Goal: Task Accomplishment & Management: Use online tool/utility

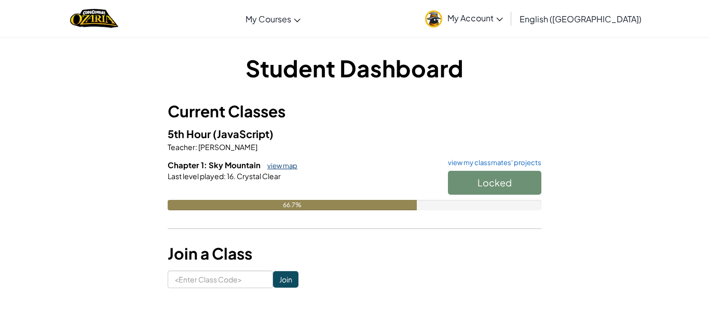
click at [276, 164] on link "view map" at bounding box center [279, 165] width 35 height 8
click at [479, 185] on button "Start" at bounding box center [494, 183] width 93 height 24
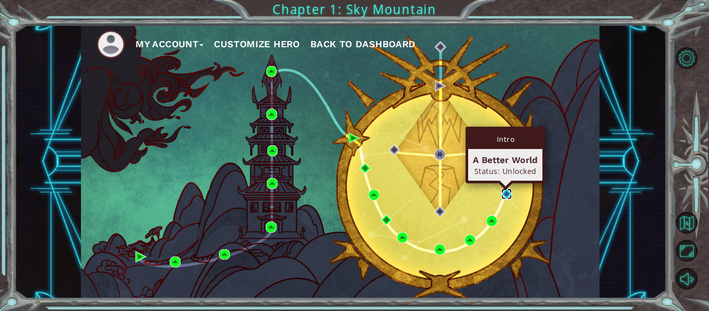
click at [502, 191] on img at bounding box center [506, 193] width 11 height 11
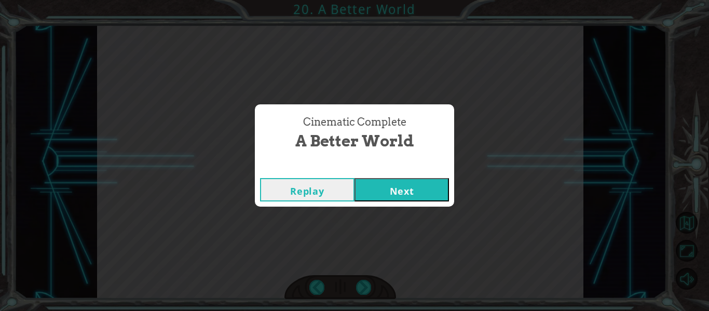
click at [445, 190] on button "Next" at bounding box center [401, 189] width 94 height 23
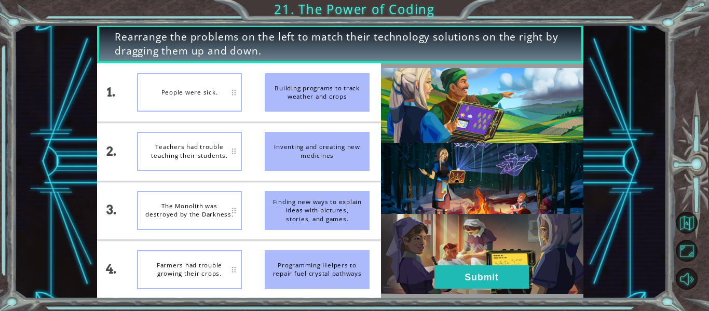
drag, startPoint x: 305, startPoint y: 150, endPoint x: 293, endPoint y: 153, distance: 12.8
click at [293, 153] on div "Inventing and creating new medicines" at bounding box center [317, 151] width 105 height 39
drag, startPoint x: 341, startPoint y: 90, endPoint x: 238, endPoint y: 101, distance: 103.8
click at [238, 101] on div "1. 2. 3. 4. People were sick. Teachers had trouble teaching their students. The…" at bounding box center [239, 180] width 284 height 235
click at [188, 166] on div "Teachers had trouble teaching their students." at bounding box center [189, 151] width 105 height 39
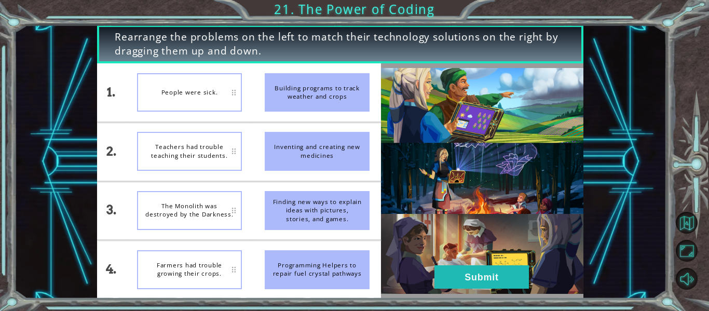
click at [154, 84] on div "People were sick." at bounding box center [189, 92] width 105 height 39
click at [191, 135] on div "Teachers had trouble teaching their students." at bounding box center [189, 151] width 105 height 39
click at [174, 219] on div "The Monolith was destroyed by the Darkness." at bounding box center [189, 210] width 105 height 39
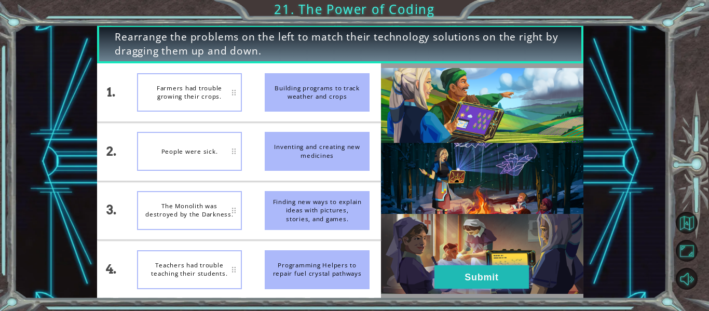
click at [463, 269] on button "Submit" at bounding box center [481, 276] width 94 height 23
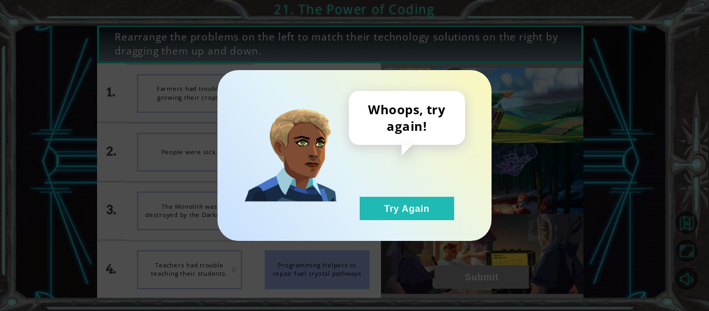
click at [396, 188] on div "Whoops, try again! Try Again" at bounding box center [407, 155] width 116 height 129
click at [414, 207] on button "Try Again" at bounding box center [406, 208] width 94 height 23
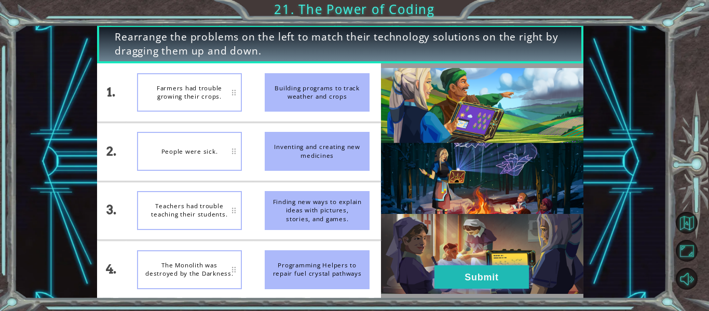
click at [442, 284] on button "Submit" at bounding box center [481, 276] width 94 height 23
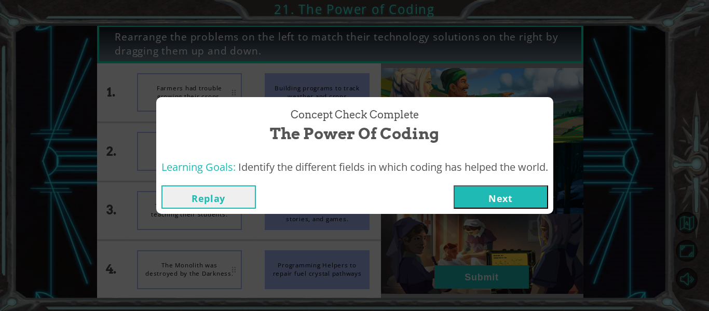
click at [461, 188] on button "Next" at bounding box center [500, 196] width 94 height 23
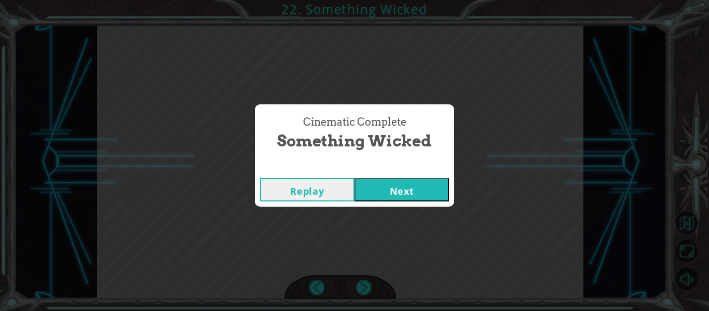
click at [407, 188] on button "Next" at bounding box center [401, 189] width 94 height 23
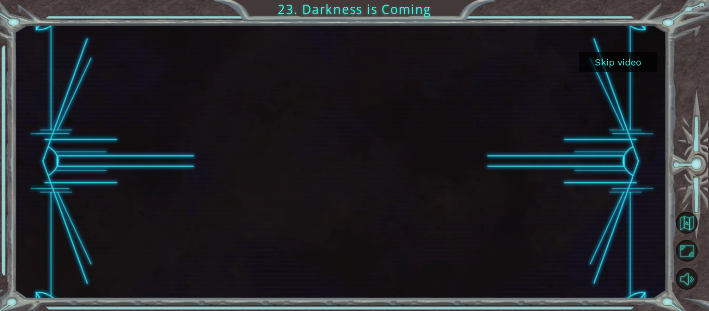
click at [607, 67] on button "Skip video" at bounding box center [618, 62] width 78 height 20
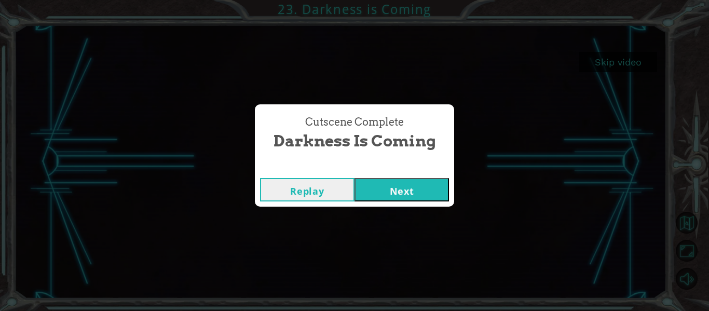
click at [425, 187] on button "Next" at bounding box center [401, 189] width 94 height 23
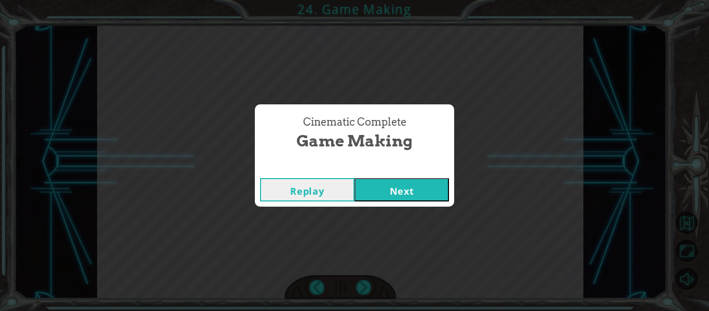
click at [436, 186] on button "Next" at bounding box center [401, 189] width 94 height 23
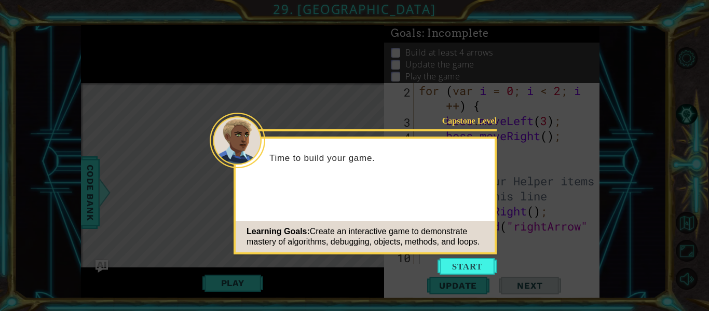
scroll to position [45, 0]
click at [550, 163] on icon at bounding box center [354, 155] width 709 height 311
click at [483, 261] on button "Start" at bounding box center [466, 266] width 59 height 17
click at [477, 268] on icon at bounding box center [354, 155] width 709 height 311
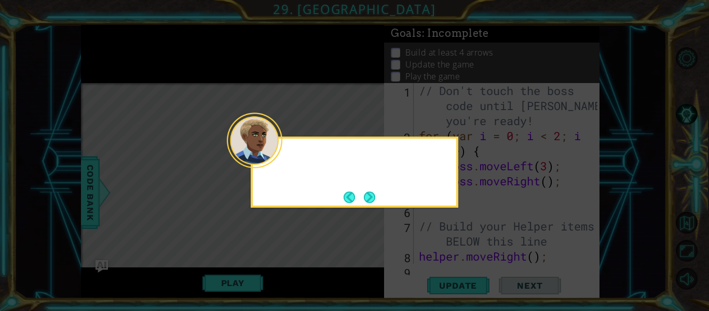
scroll to position [0, 0]
click at [375, 191] on button "Next" at bounding box center [369, 196] width 11 height 11
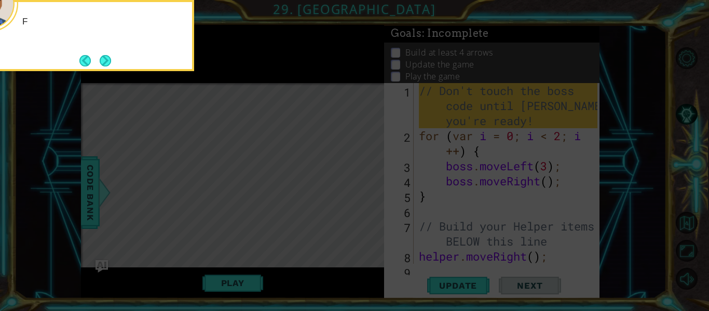
click at [375, 190] on icon at bounding box center [354, 46] width 709 height 529
click at [105, 62] on button "Next" at bounding box center [105, 60] width 11 height 11
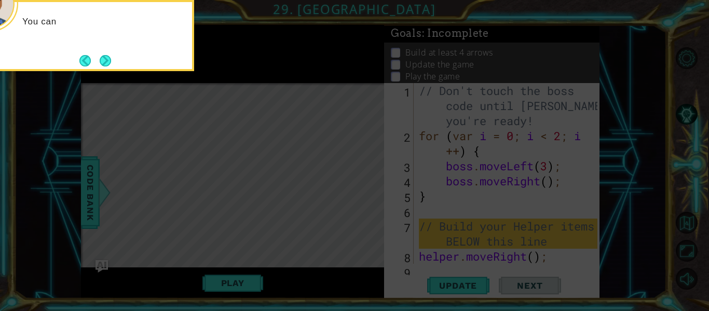
click at [105, 62] on button "Next" at bounding box center [105, 60] width 11 height 11
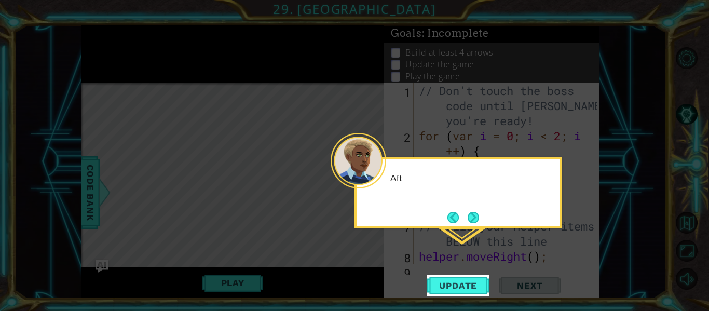
click at [105, 62] on icon at bounding box center [354, 155] width 709 height 311
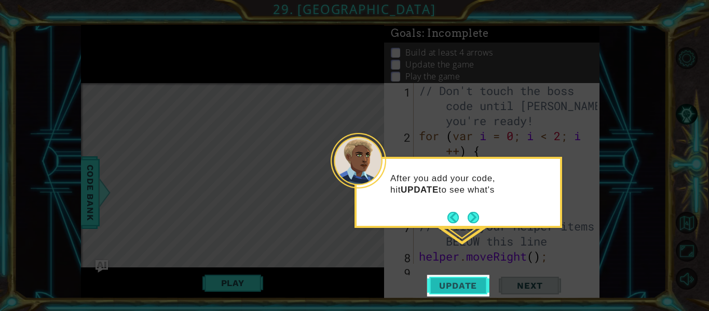
click at [456, 282] on span "Update" at bounding box center [457, 285] width 59 height 10
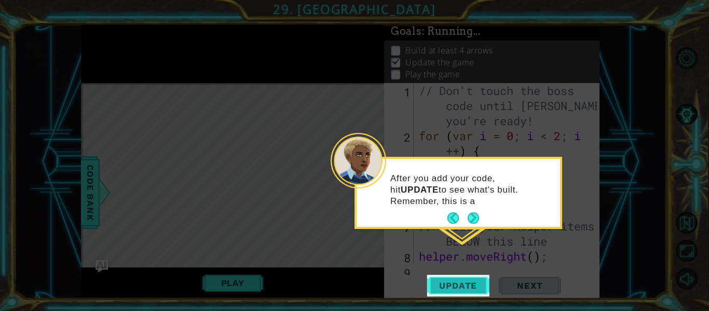
click at [456, 282] on span "Update" at bounding box center [457, 285] width 59 height 10
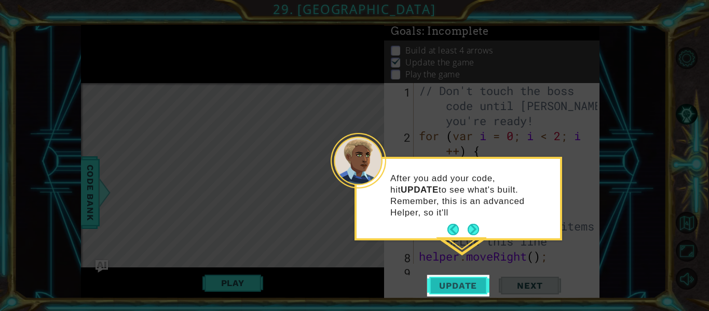
click at [456, 282] on span "Update" at bounding box center [457, 285] width 59 height 10
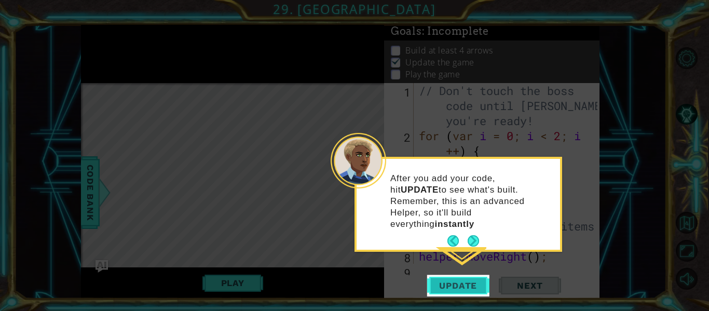
click at [456, 282] on span "Update" at bounding box center [457, 285] width 59 height 10
click at [467, 235] on button "Next" at bounding box center [472, 240] width 11 height 11
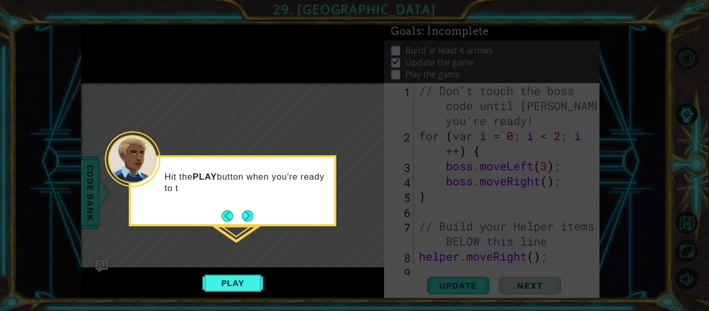
click at [249, 225] on div "Hit the PLAY button when you're ready to t" at bounding box center [232, 190] width 207 height 71
click at [244, 217] on button "Next" at bounding box center [247, 215] width 11 height 11
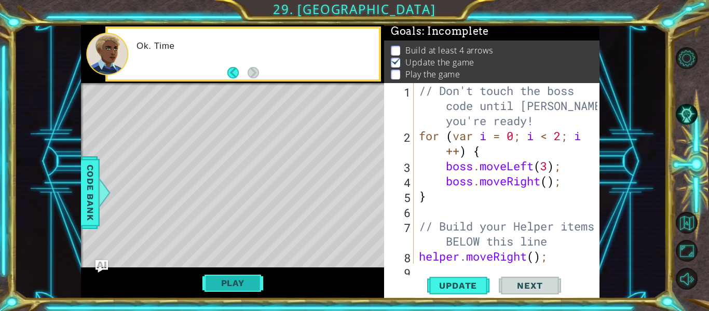
click at [254, 277] on button "Play" at bounding box center [232, 283] width 61 height 20
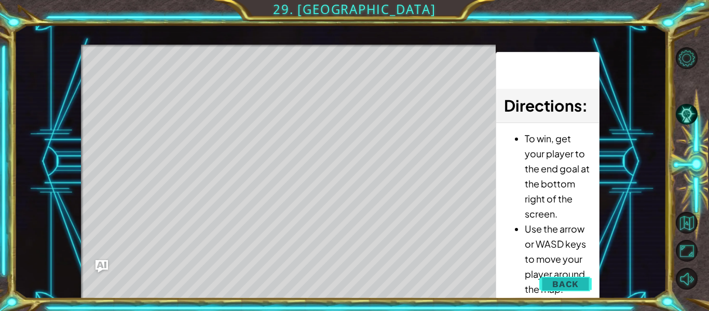
click at [579, 281] on button "Back" at bounding box center [565, 283] width 52 height 21
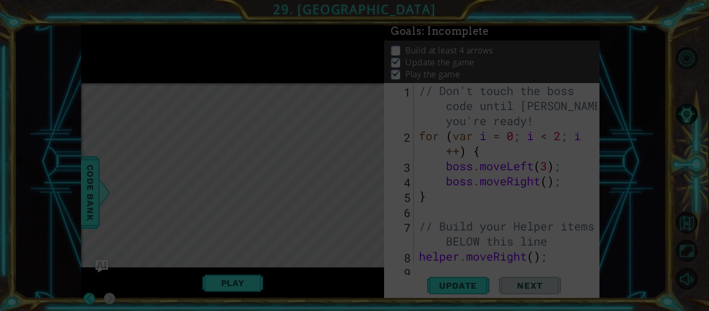
click at [235, 285] on icon at bounding box center [354, 155] width 709 height 311
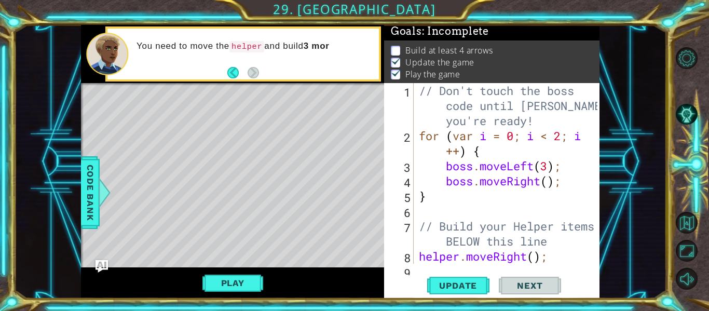
click at [254, 261] on div "Level Map" at bounding box center [320, 236] width 479 height 306
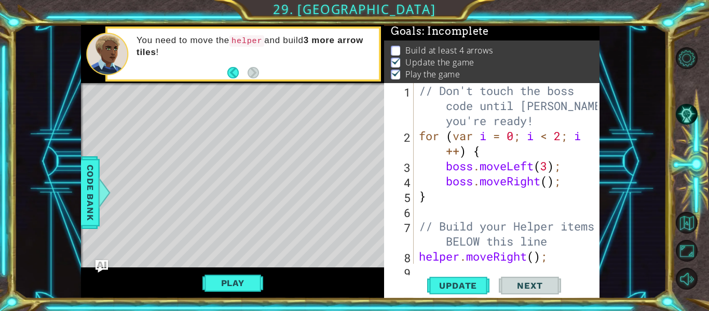
scroll to position [45, 0]
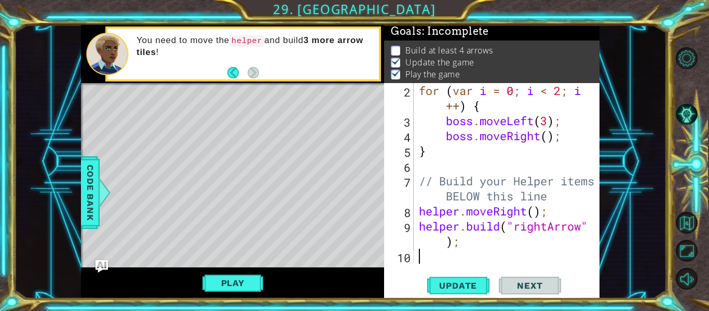
click at [467, 253] on div "for ( var i = 0 ; i < 2 ; i ++ ) { boss . moveLeft ( 3 ) ; boss . moveRight ( )…" at bounding box center [510, 196] width 186 height 226
type textarea "he"
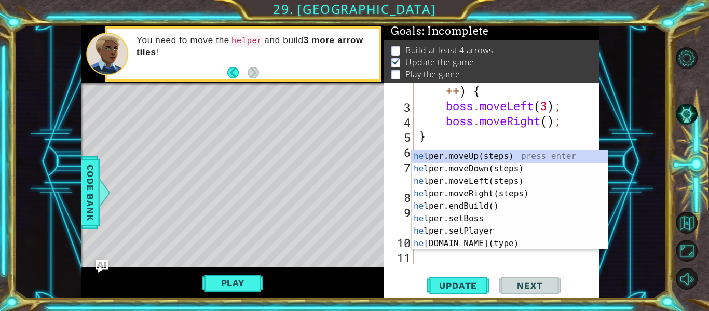
scroll to position [60, 0]
click at [501, 190] on div "he lper.moveUp(steps) press enter he lper.moveDown(steps) press enter he lper.m…" at bounding box center [509, 212] width 196 height 124
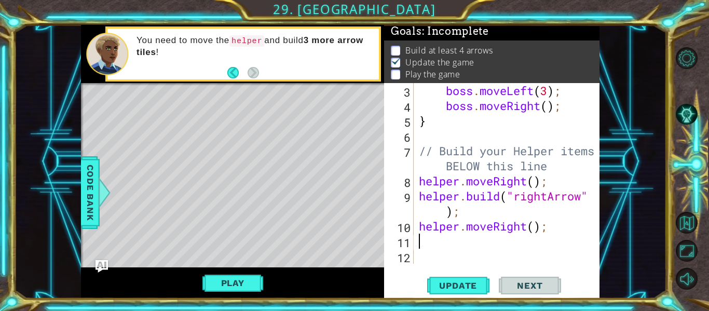
scroll to position [75, 0]
click at [534, 233] on div "boss . moveLeft ( 3 ) ; boss . moveRight ( ) ; } // Build your Helper items BEL…" at bounding box center [510, 188] width 186 height 211
type textarea "helper.moveRight(3);"
click at [456, 243] on div "boss . moveLeft ( 3 ) ; boss . moveRight ( ) ; } // Build your Helper items BEL…" at bounding box center [510, 188] width 186 height 211
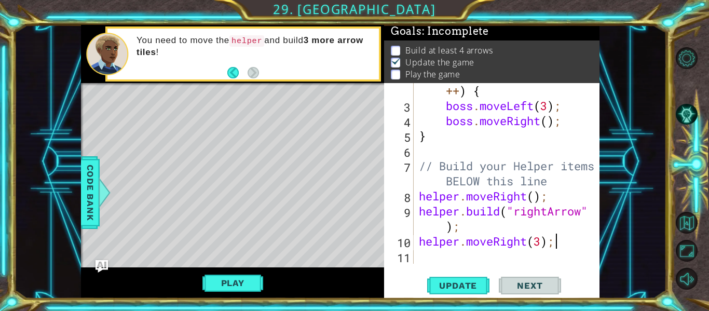
scroll to position [60, 0]
click at [540, 243] on div "for ( var i = 0 ; i < 2 ; i ++ ) { boss . moveLeft ( 3 ) ; boss . moveRight ( )…" at bounding box center [510, 181] width 186 height 226
type textarea "helper.moveRight();"
click at [434, 258] on div "for ( var i = 0 ; i < 2 ; i ++ ) { boss . moveLeft ( 3 ) ; boss . moveRight ( )…" at bounding box center [510, 181] width 186 height 226
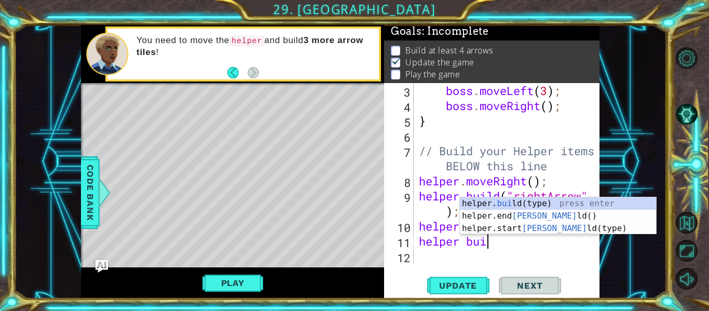
scroll to position [0, 3]
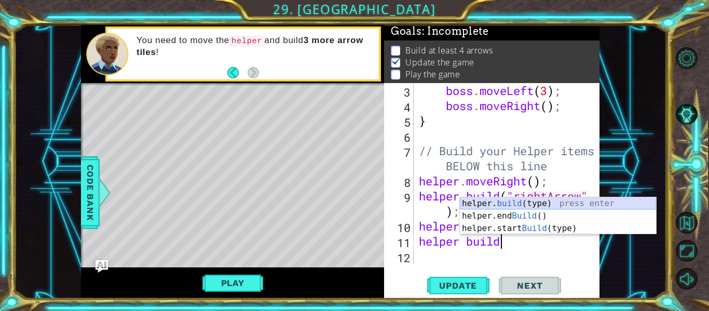
click at [520, 205] on div "helper. build (type) press enter helper.end Build () press enter helper.start B…" at bounding box center [558, 228] width 196 height 62
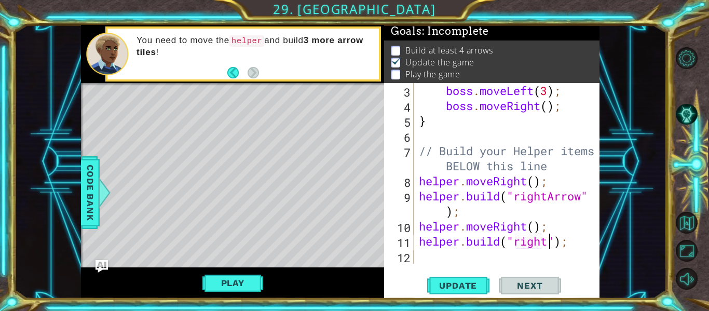
scroll to position [0, 6]
type textarea "[DOMAIN_NAME]("rightArrow");"
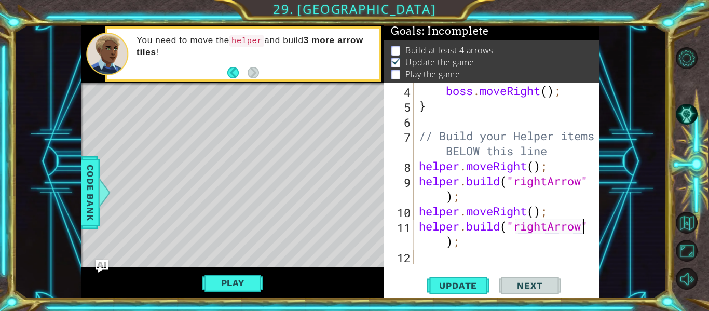
scroll to position [105, 0]
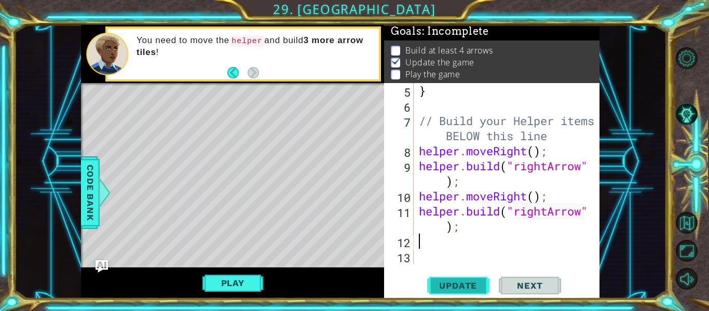
click at [473, 283] on span "Update" at bounding box center [457, 285] width 59 height 10
click at [247, 284] on button "Play" at bounding box center [232, 283] width 61 height 20
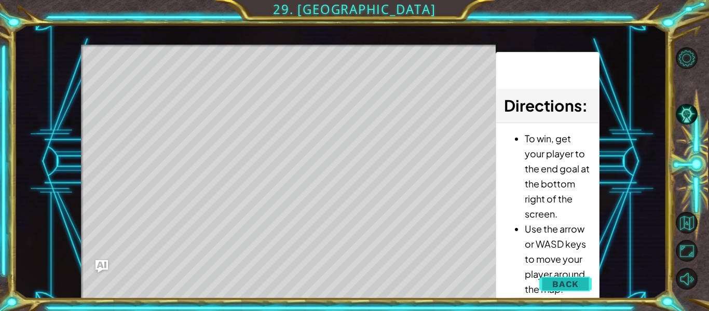
click at [556, 286] on span "Back" at bounding box center [565, 284] width 26 height 10
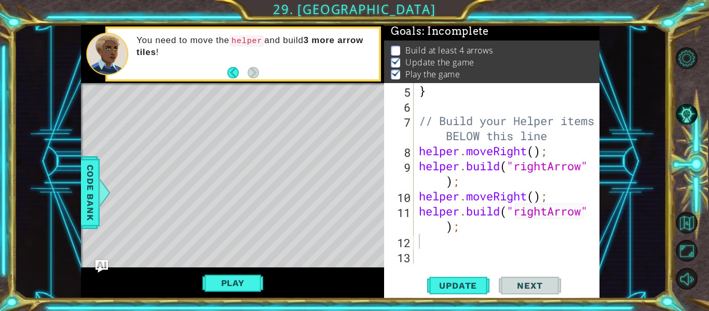
click at [443, 227] on div "} // Build your Helper items BELOW this line helper . moveRight ( ) ; helper . …" at bounding box center [510, 188] width 186 height 211
type textarea "[DOMAIN_NAME]("rightArrow);"
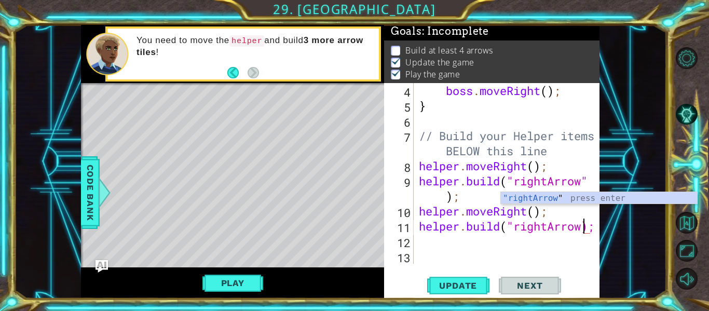
scroll to position [90, 0]
click at [470, 240] on div "boss . moveRight ( ) ; } // Build your Helper items BELOW this line helper . mo…" at bounding box center [510, 188] width 186 height 211
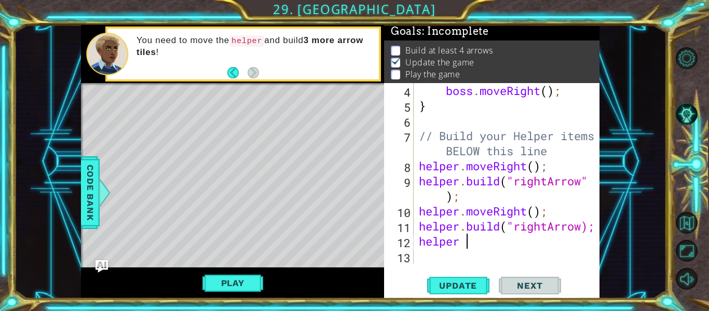
type textarea "helpe"
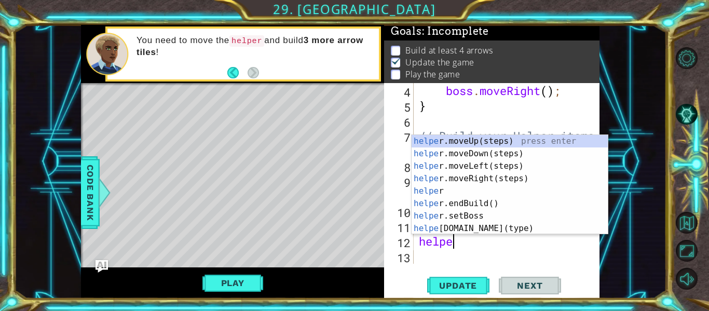
scroll to position [0, 1]
click at [470, 153] on div "helpe [PERSON_NAME]moveUp(steps) press enter helpe r.moveDown(steps) press ente…" at bounding box center [509, 197] width 196 height 124
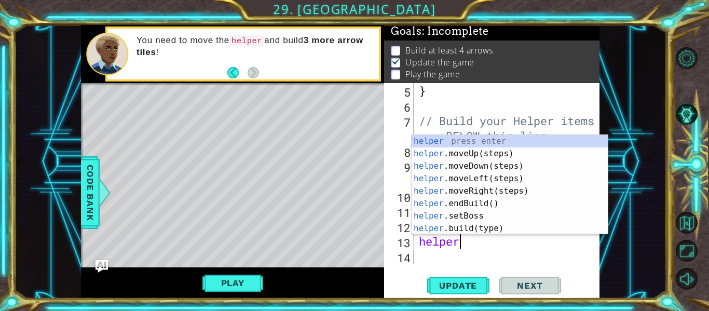
scroll to position [0, 2]
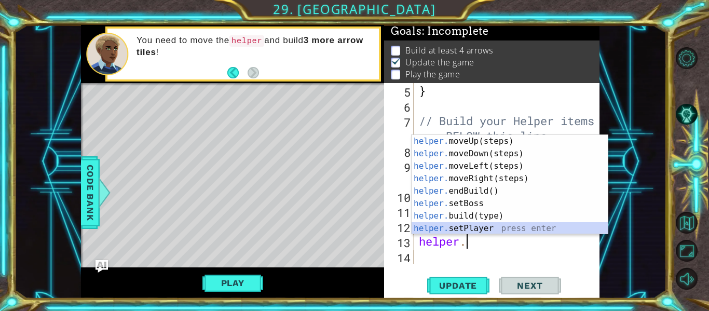
click at [496, 224] on div "helper. moveUp(steps) press enter helper. moveDown(steps) press enter helper. m…" at bounding box center [509, 197] width 196 height 124
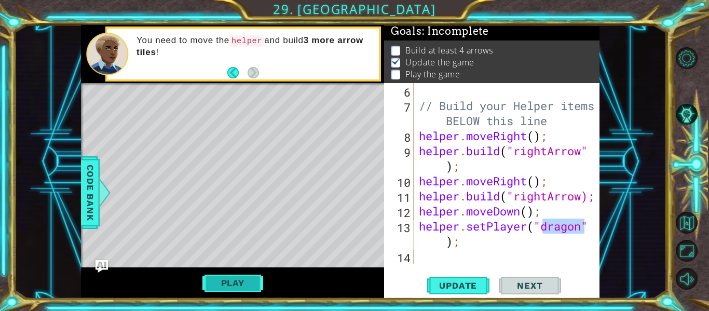
click at [221, 287] on button "Play" at bounding box center [232, 283] width 61 height 20
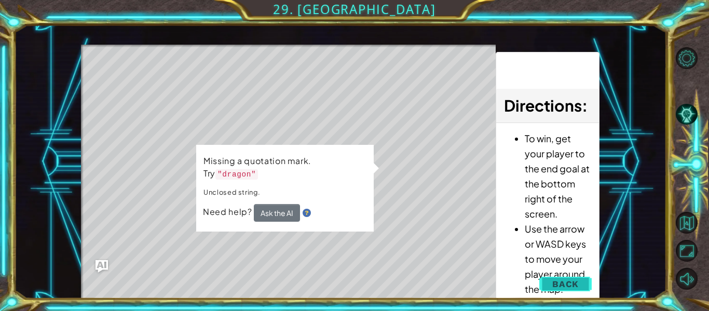
click at [563, 285] on span "Back" at bounding box center [565, 284] width 26 height 10
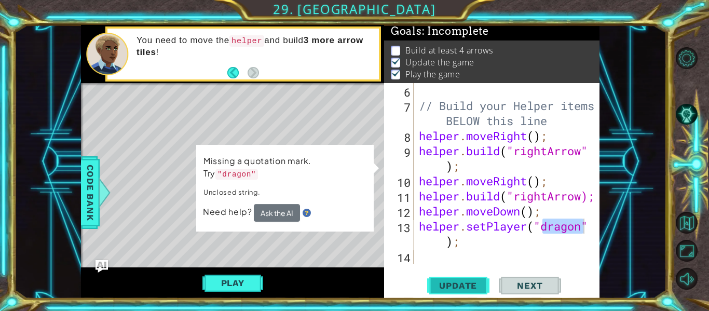
click at [467, 290] on span "Update" at bounding box center [457, 285] width 59 height 10
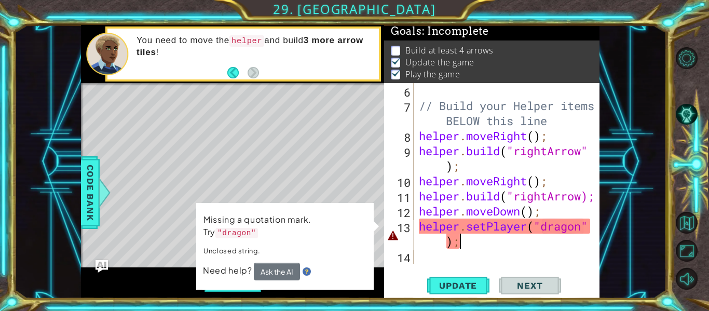
click at [558, 241] on div "// Build your Helper items BELOW this line helper . moveRight ( ) ; helper . bu…" at bounding box center [510, 188] width 186 height 211
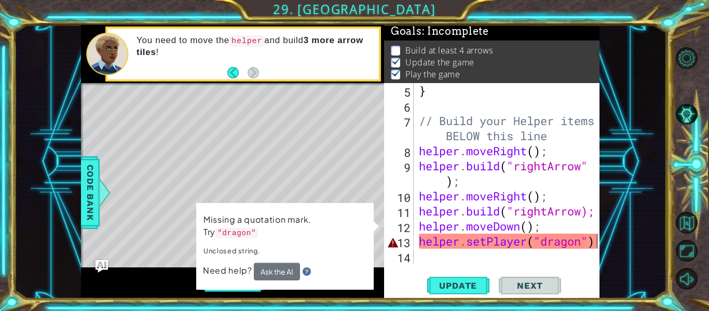
scroll to position [105, 0]
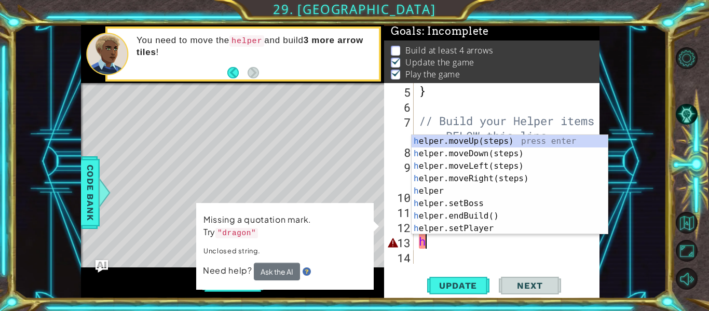
type textarea "h"
type textarea "helper.moveDown()"
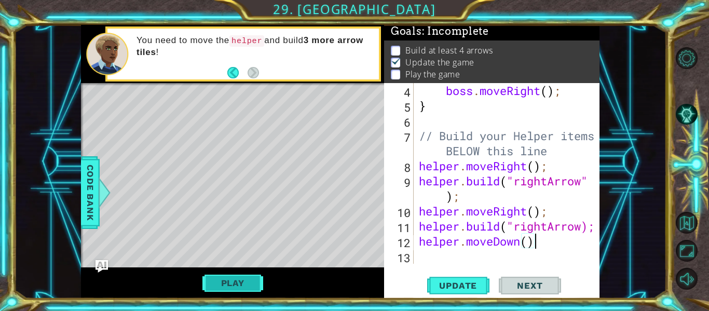
click at [229, 292] on button "Play" at bounding box center [232, 283] width 61 height 20
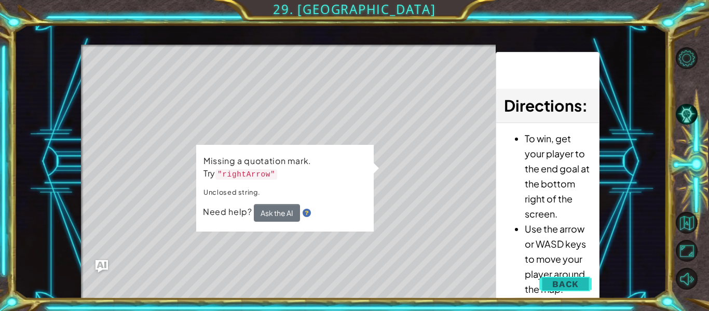
click at [560, 282] on span "Back" at bounding box center [565, 284] width 26 height 10
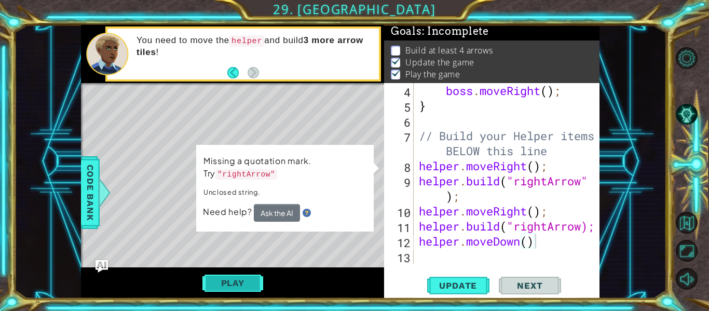
click at [256, 281] on button "Play" at bounding box center [232, 283] width 61 height 20
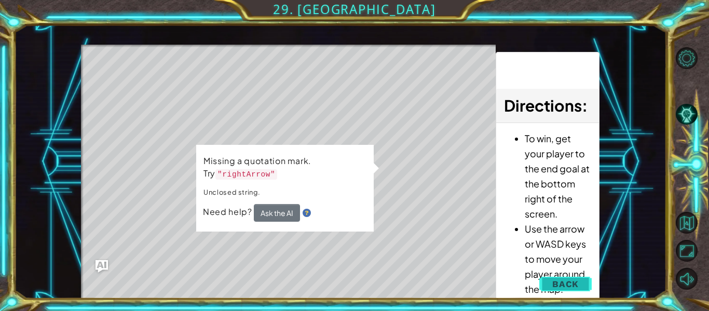
click at [574, 280] on span "Back" at bounding box center [565, 284] width 26 height 10
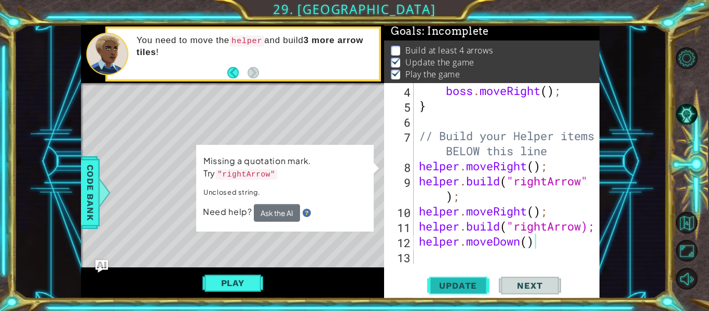
click at [479, 285] on span "Update" at bounding box center [457, 285] width 59 height 10
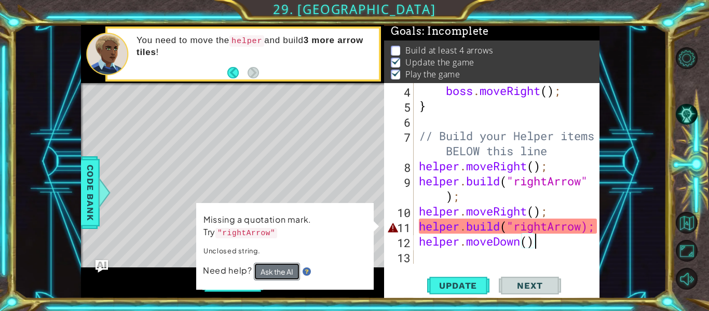
click at [287, 267] on button "Ask the AI" at bounding box center [277, 271] width 46 height 18
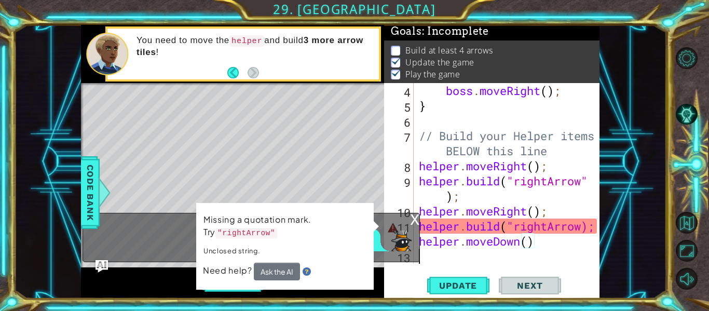
click at [544, 250] on div "boss . moveRight ( ) ; } // Build your Helper items BELOW this line helper . mo…" at bounding box center [510, 188] width 186 height 211
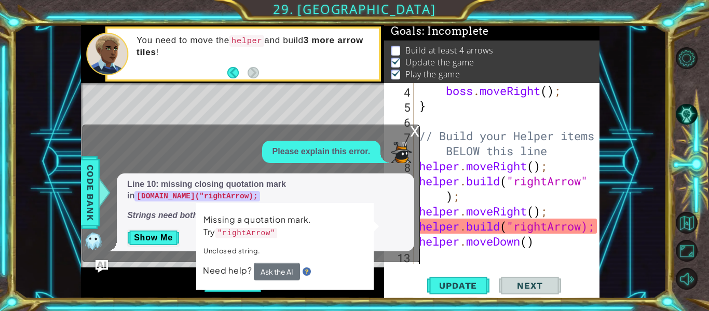
scroll to position [75, 0]
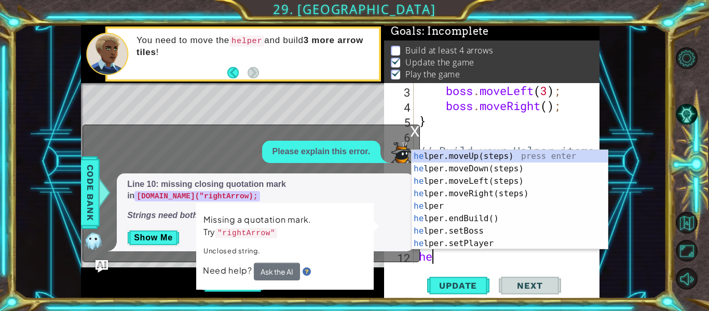
type textarea "h"
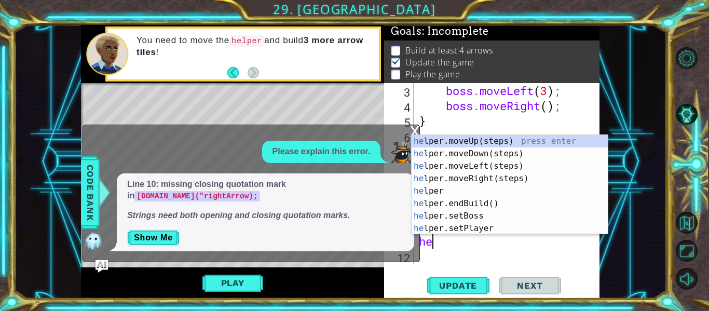
type textarea "h"
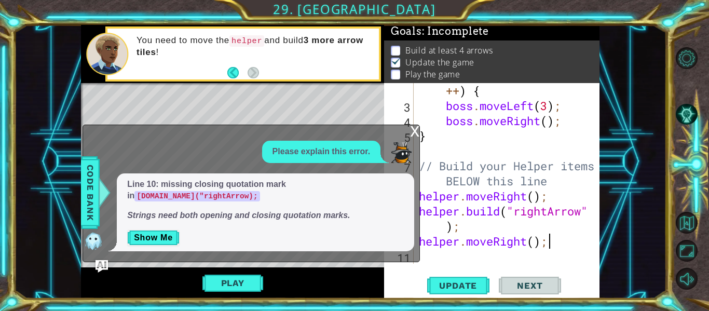
scroll to position [60, 0]
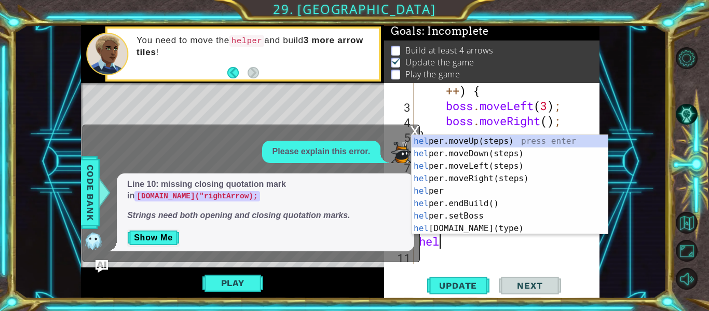
type textarea "h"
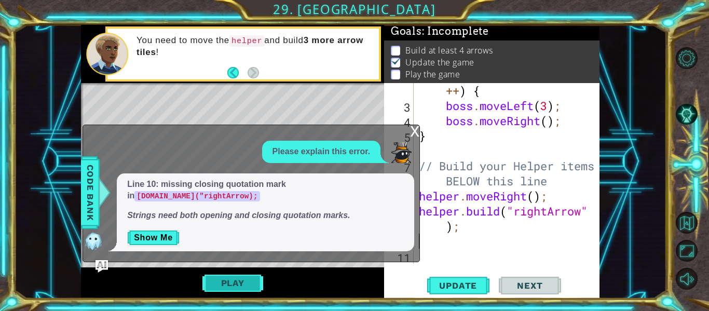
click at [239, 280] on button "Play" at bounding box center [232, 283] width 61 height 20
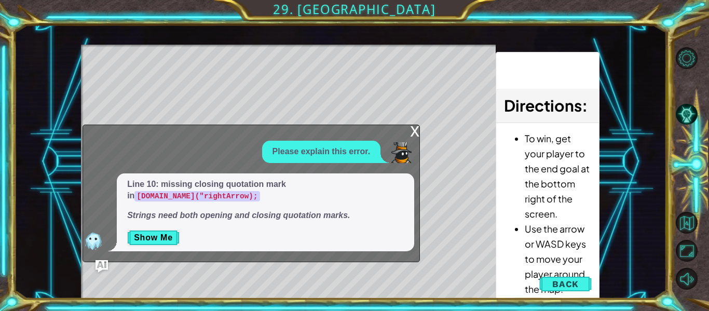
click at [406, 134] on div "x Please explain this error. Line 10: missing closing quotation mark in [DOMAIN…" at bounding box center [250, 192] width 337 height 137
click at [411, 135] on div "x" at bounding box center [414, 130] width 9 height 10
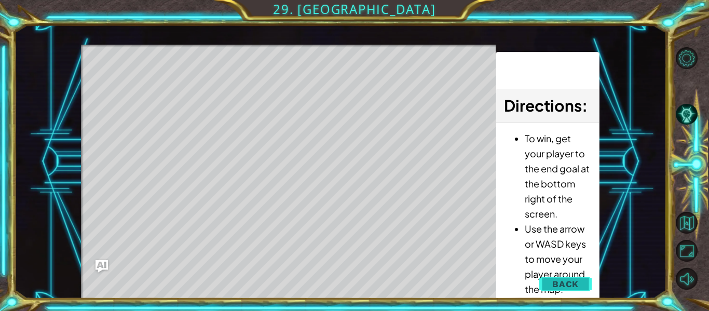
click at [578, 286] on span "Back" at bounding box center [565, 284] width 26 height 10
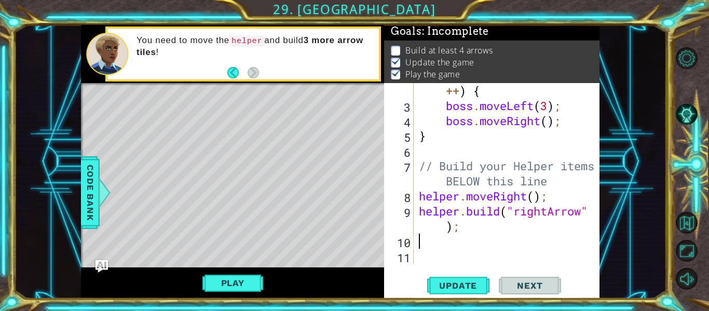
click at [475, 247] on div "for ( var i = 0 ; i < 2 ; i ++ ) { boss . moveLeft ( 3 ) ; boss . moveRight ( )…" at bounding box center [510, 181] width 186 height 226
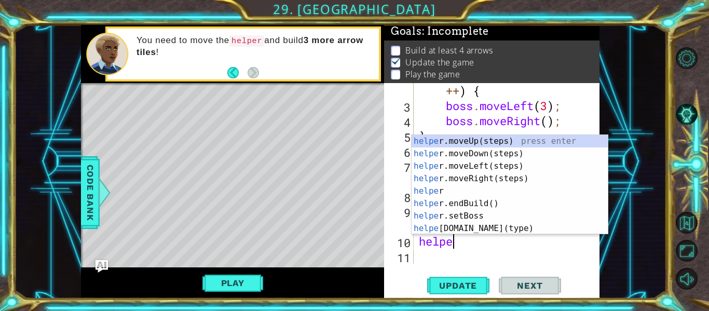
type textarea "helper"
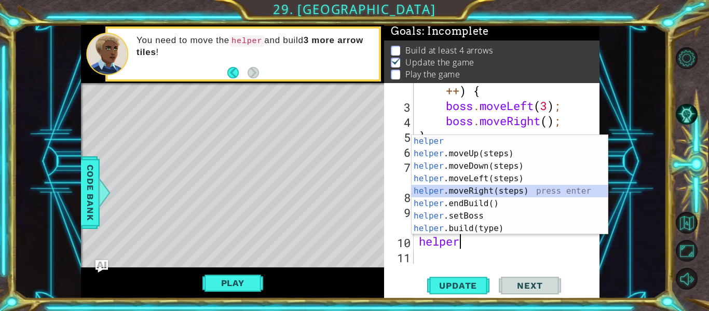
click at [472, 195] on div "helper press enter helper .moveUp(steps) press enter helper .moveDown(steps) pr…" at bounding box center [509, 197] width 196 height 124
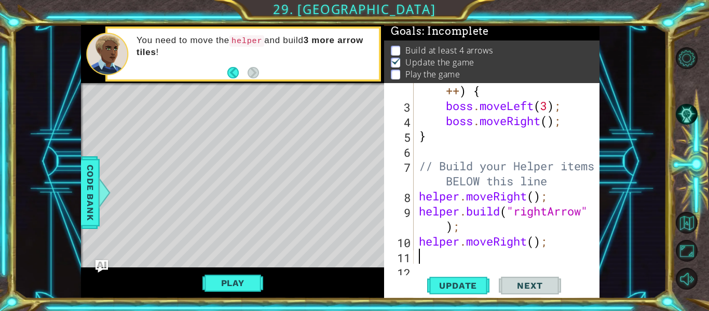
scroll to position [75, 0]
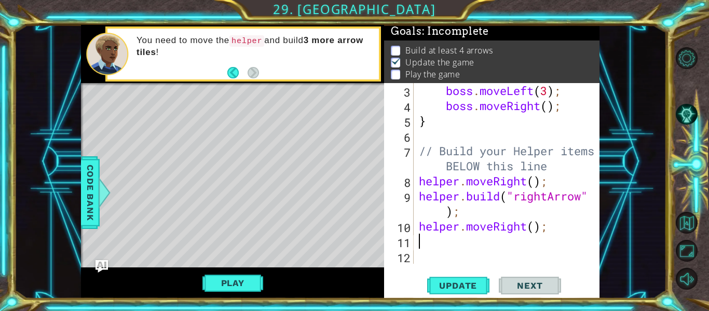
click at [535, 227] on div "boss . moveLeft ( 3 ) ; boss . moveRight ( ) ; } // Build your Helper items BEL…" at bounding box center [510, 188] width 186 height 211
type textarea "helper.moveRight(2);"
click at [464, 238] on div "boss . moveLeft ( 3 ) ; boss . moveRight ( ) ; } // Build your Helper items BEL…" at bounding box center [510, 188] width 186 height 211
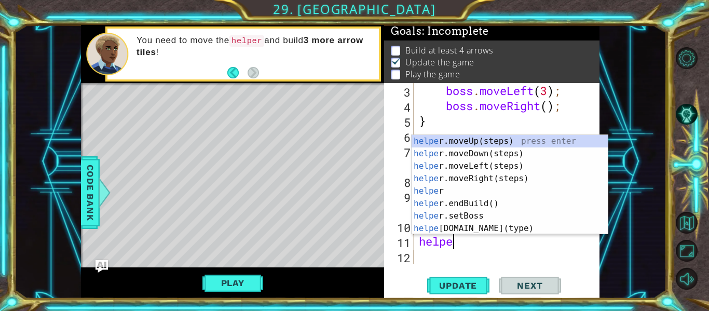
type textarea "helper"
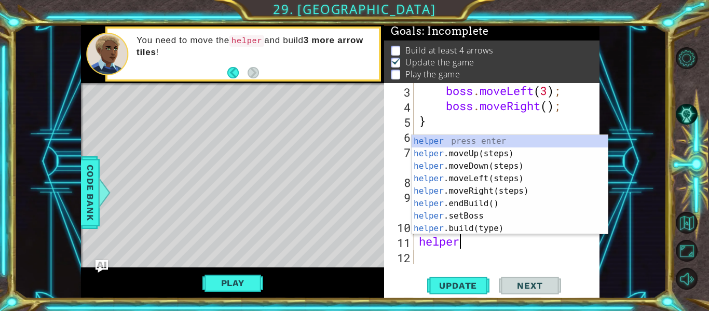
scroll to position [0, 2]
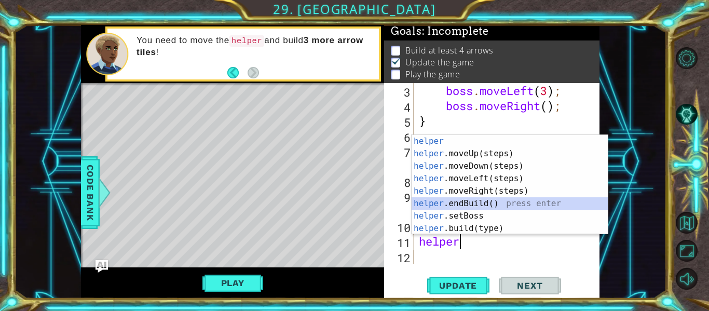
click at [473, 204] on div "helper press enter helper .moveUp(steps) press enter helper .moveDown(steps) pr…" at bounding box center [509, 197] width 196 height 124
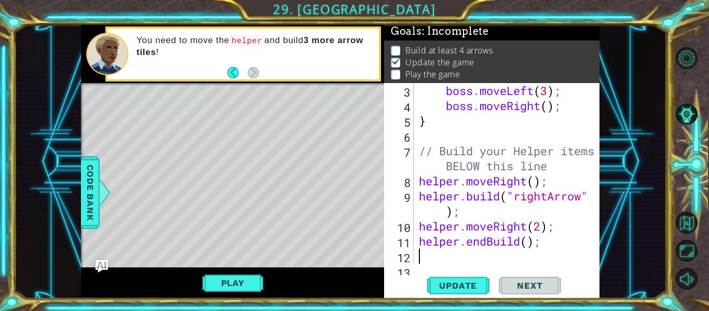
scroll to position [90, 0]
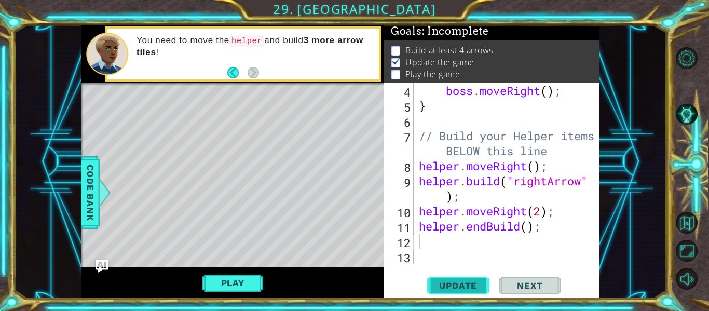
click at [431, 284] on span "Update" at bounding box center [457, 285] width 59 height 10
click at [483, 231] on div "boss . moveRight ( ) ; } // Build your Helper items BELOW this line helper . mo…" at bounding box center [510, 188] width 186 height 211
click at [487, 231] on div "boss . moveRight ( ) ; } // Build your Helper items BELOW this line helper . mo…" at bounding box center [510, 188] width 186 height 211
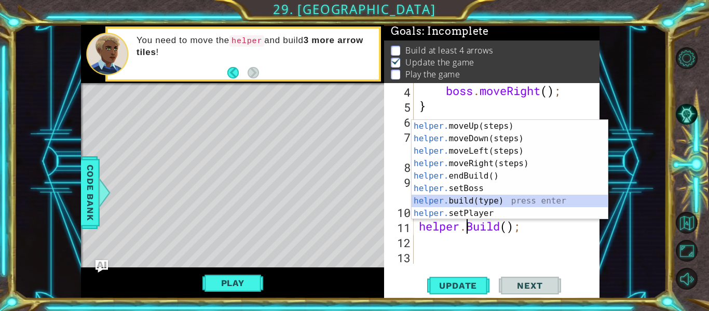
click at [479, 201] on div "helper. moveUp(steps) press enter helper. moveDown(steps) press enter helper. m…" at bounding box center [509, 182] width 196 height 124
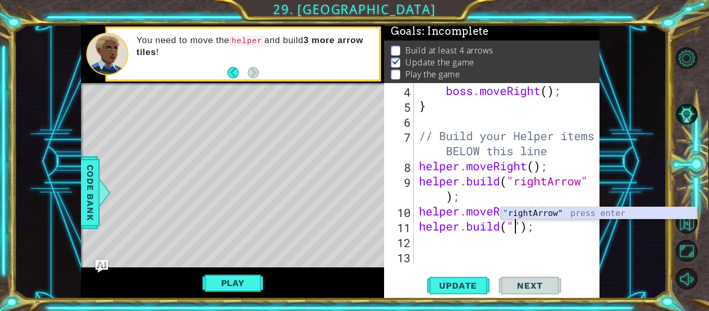
click at [522, 211] on div "" rightArrow" press enter" at bounding box center [599, 225] width 196 height 37
type textarea "[DOMAIN_NAME]("rightArrow");"
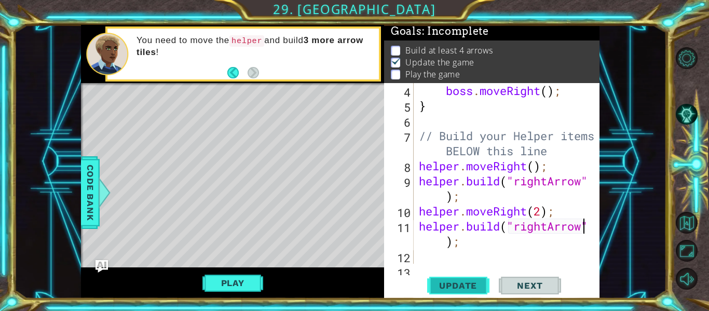
click at [441, 284] on span "Update" at bounding box center [457, 285] width 59 height 10
click at [420, 257] on div "boss . moveRight ( ) ; } // Build your Helper items BELOW this line helper . mo…" at bounding box center [510, 188] width 186 height 211
click at [542, 213] on div "boss . moveRight ( ) ; } // Build your Helper items BELOW this line helper . mo…" at bounding box center [510, 188] width 186 height 211
type textarea "helper.moveRight(1);"
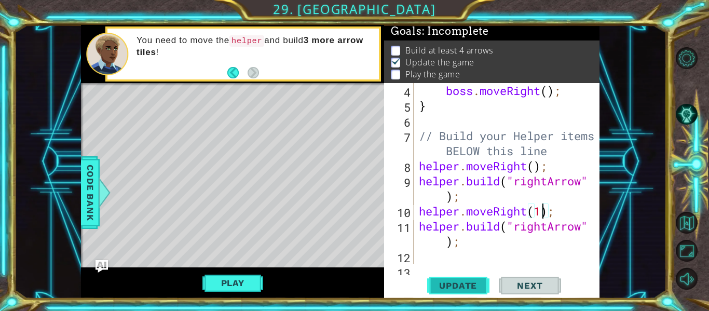
click at [438, 279] on button "Update" at bounding box center [458, 285] width 62 height 21
click at [433, 258] on div "boss . moveRight ( ) ; } // Build your Helper items BELOW this line helper . mo…" at bounding box center [510, 188] width 186 height 211
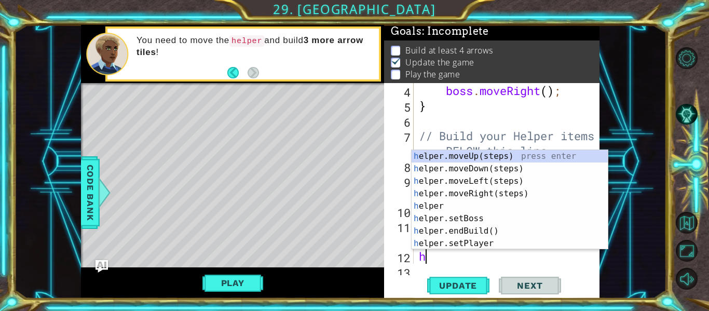
scroll to position [105, 0]
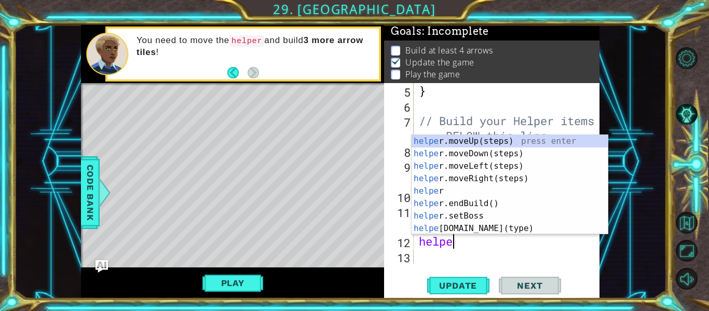
type textarea "helper"
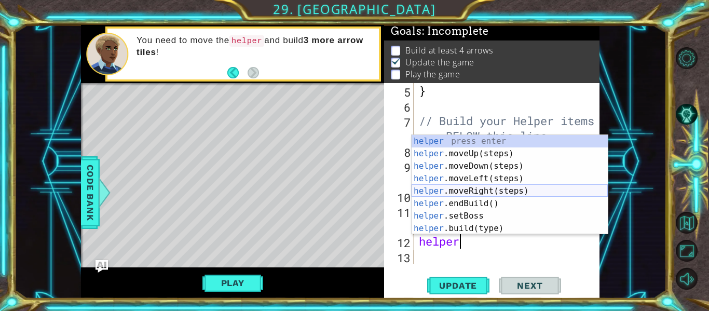
click at [492, 190] on div "helper press enter helper .moveUp(steps) press enter helper .moveDown(steps) pr…" at bounding box center [509, 197] width 196 height 124
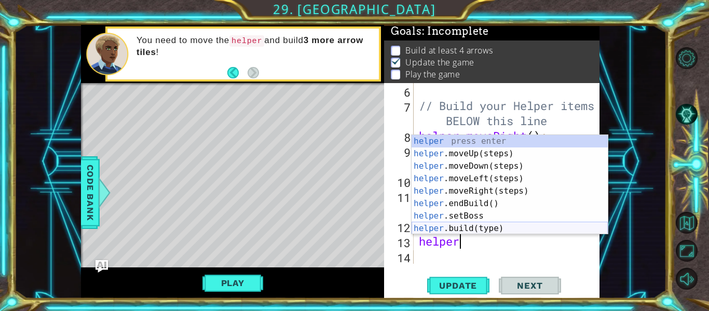
click at [490, 225] on div "helper press enter helper .moveUp(steps) press enter helper .moveDown(steps) pr…" at bounding box center [509, 197] width 196 height 124
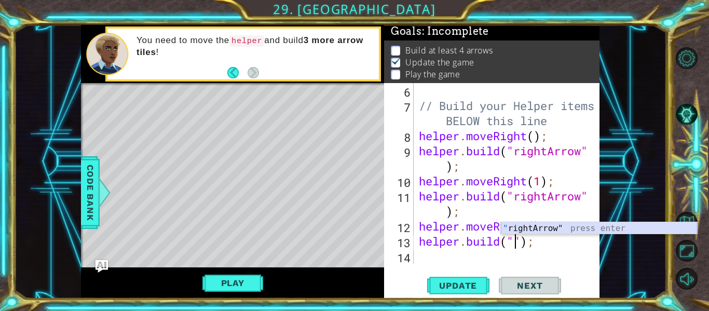
click at [521, 227] on div "" rightArrow" press enter" at bounding box center [599, 240] width 196 height 37
type textarea "[DOMAIN_NAME]("rightArrow");"
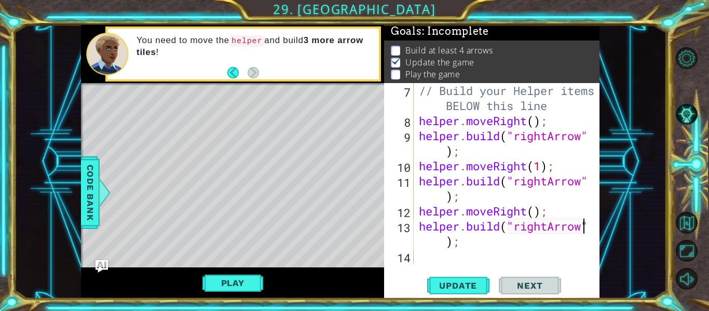
scroll to position [135, 0]
click at [433, 250] on div "// Build your Helper items BELOW this line helper . moveRight ( ) ; helper . bu…" at bounding box center [510, 196] width 186 height 226
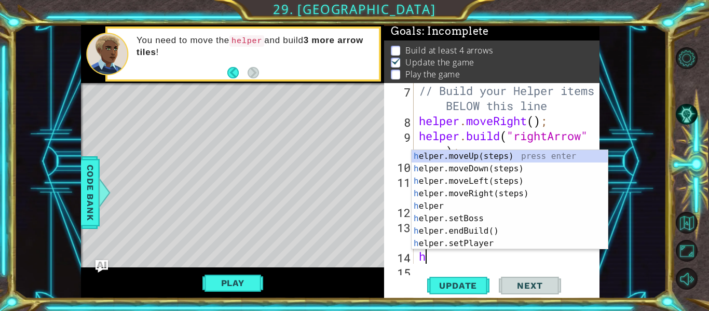
scroll to position [150, 0]
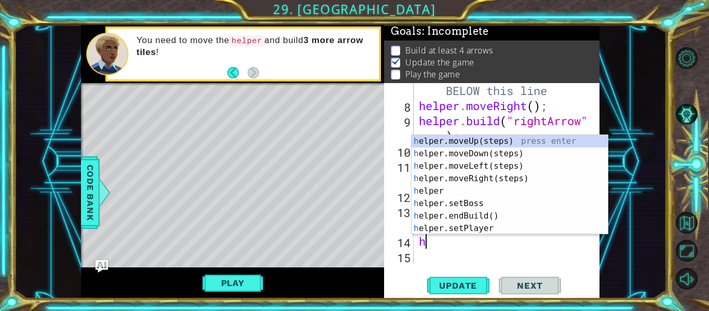
type textarea "he"
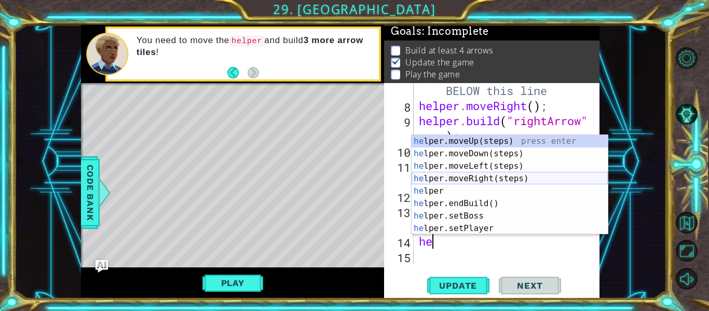
click at [497, 180] on div "he lper.moveUp(steps) press enter he lper.moveDown(steps) press enter he lper.m…" at bounding box center [509, 197] width 196 height 124
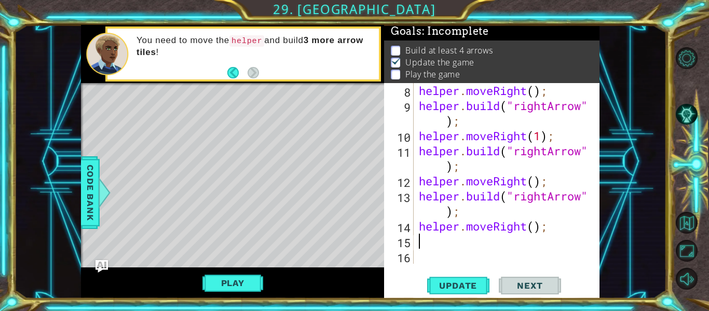
click at [522, 242] on div "helper . moveRight ( ) ; helper . build ( "rightArrow" ) ; helper . moveRight (…" at bounding box center [510, 188] width 186 height 211
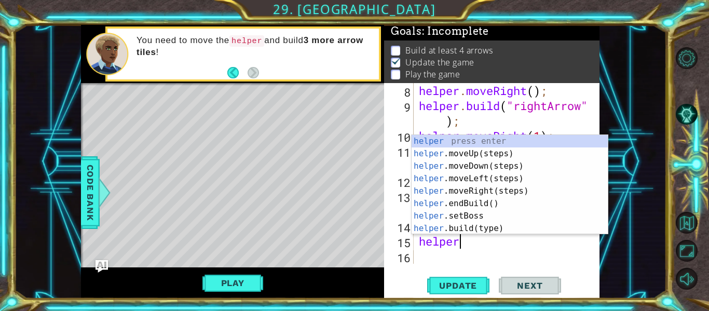
scroll to position [0, 2]
click at [469, 228] on div "helper press enter helper .moveUp(steps) press enter helper .moveDown(steps) pr…" at bounding box center [509, 197] width 196 height 124
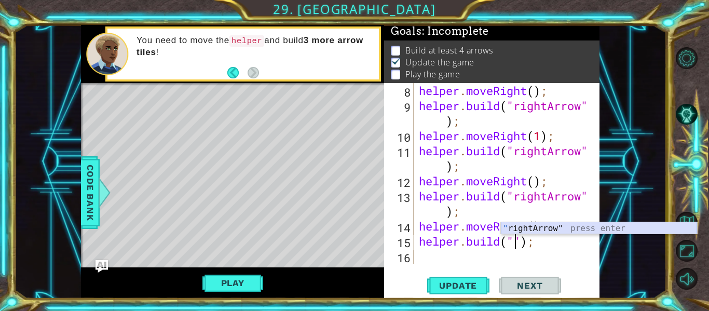
click at [510, 227] on div "" rightArrow" press enter" at bounding box center [599, 240] width 196 height 37
type textarea "[DOMAIN_NAME]("rightArrow");"
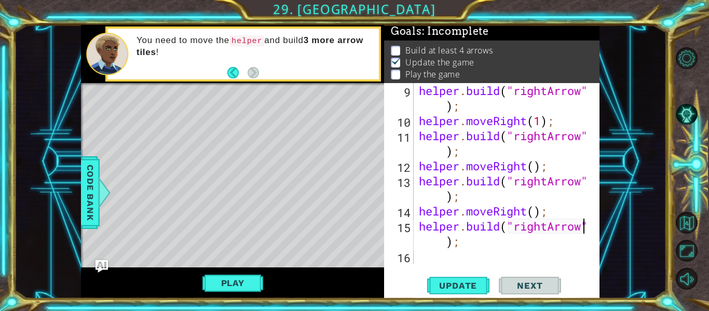
click at [460, 255] on div "helper . build ( "rightArrow" ) ; helper . moveRight ( 1 ) ; helper . build ( "…" at bounding box center [510, 196] width 186 height 226
type textarea "h"
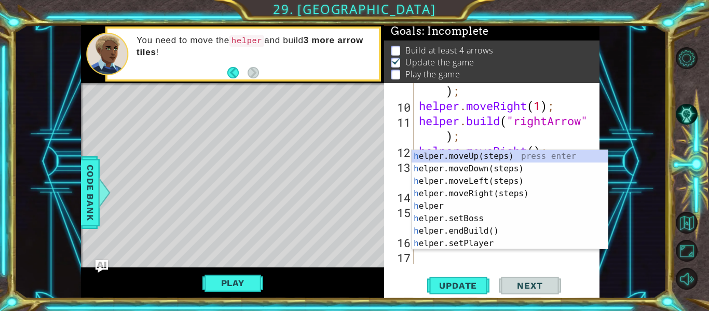
scroll to position [196, 0]
click at [467, 190] on div "h elper.moveUp(steps) press enter h elper.moveDown(steps) press enter h elper.m…" at bounding box center [509, 212] width 196 height 124
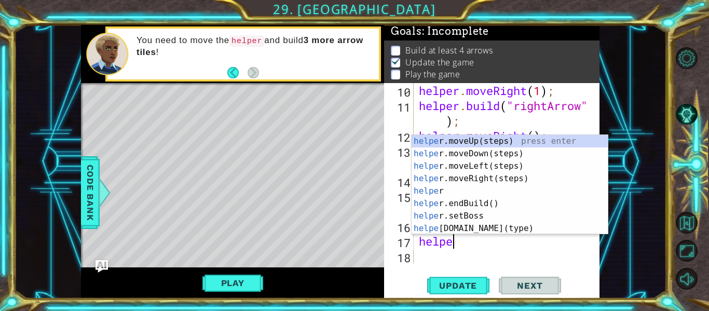
scroll to position [0, 2]
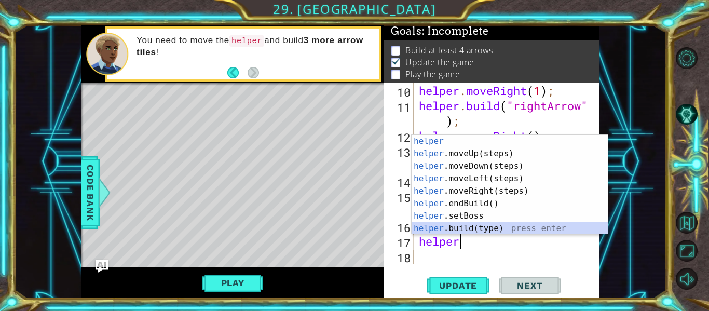
click at [503, 231] on div "helper press enter helper .moveUp(steps) press enter helper .moveDown(steps) pr…" at bounding box center [509, 197] width 196 height 124
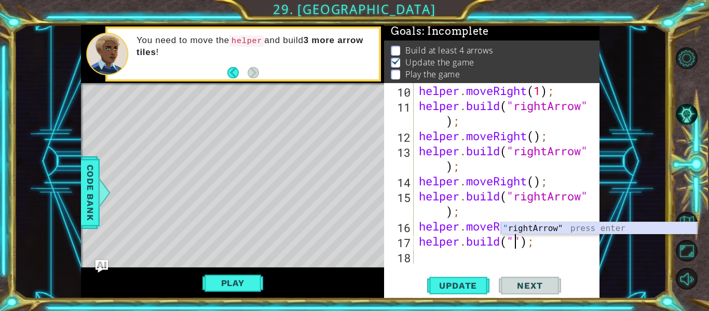
click at [519, 225] on div "" rightArrow" press enter" at bounding box center [599, 240] width 196 height 37
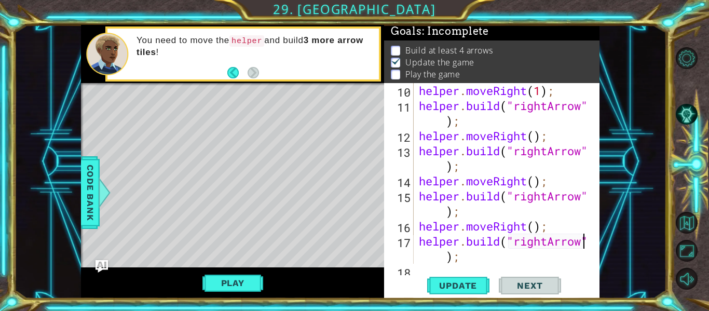
scroll to position [226, 0]
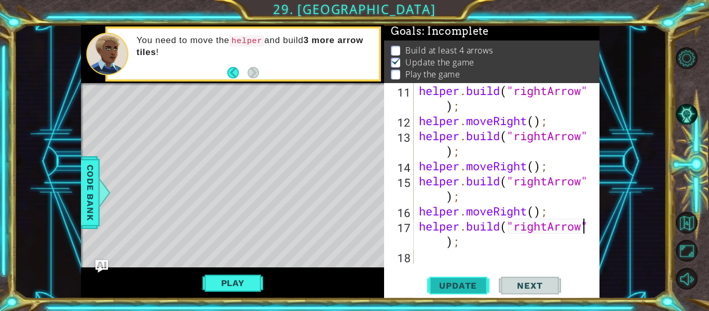
type textarea "[DOMAIN_NAME]("rightArrow");"
click at [438, 284] on span "Update" at bounding box center [457, 285] width 59 height 10
click at [242, 283] on button "Play" at bounding box center [232, 283] width 61 height 20
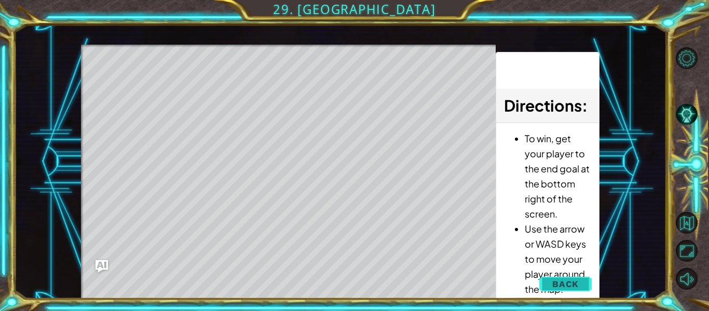
click at [567, 283] on span "Back" at bounding box center [565, 284] width 26 height 10
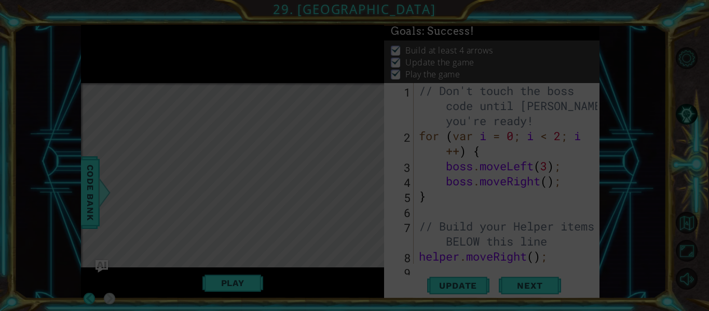
scroll to position [0, 0]
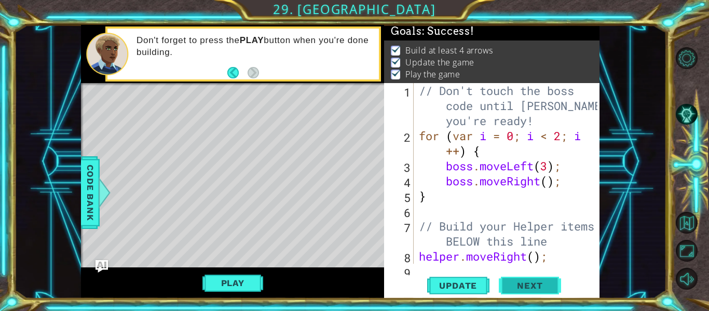
click at [519, 285] on span "Next" at bounding box center [529, 286] width 46 height 10
click at [519, 285] on body "1 2 3 4 // Don't touch the boss code until [PERSON_NAME] says you're ready! for…" at bounding box center [354, 155] width 709 height 311
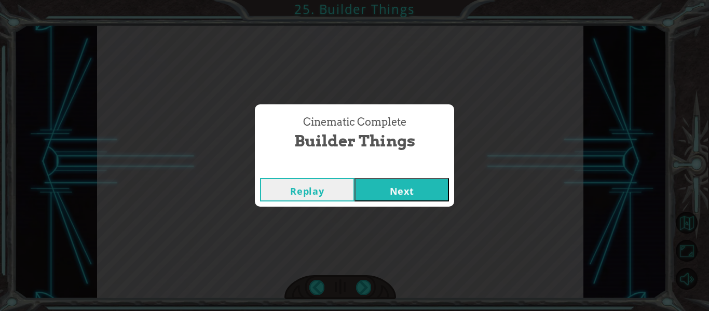
click at [379, 193] on button "Next" at bounding box center [401, 189] width 94 height 23
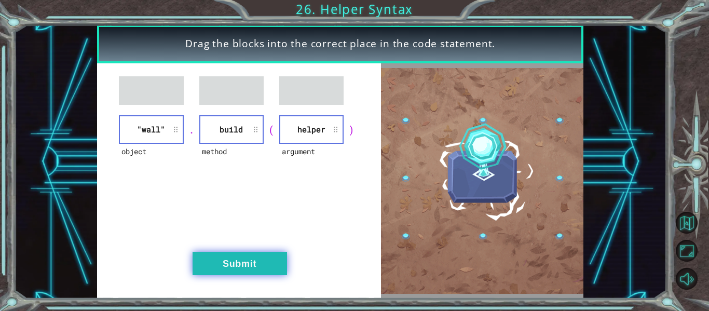
click at [251, 259] on button "Submit" at bounding box center [239, 263] width 94 height 23
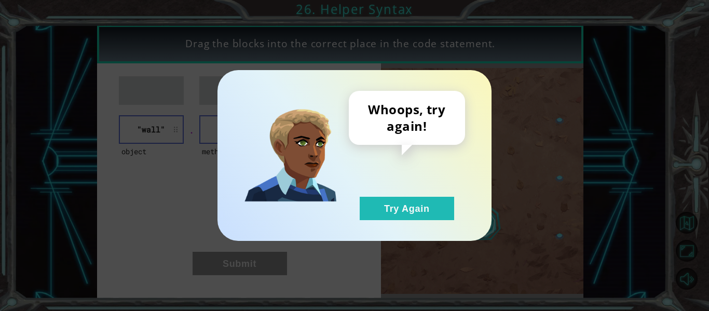
click at [406, 196] on div "Whoops, try again! Try Again" at bounding box center [407, 155] width 116 height 129
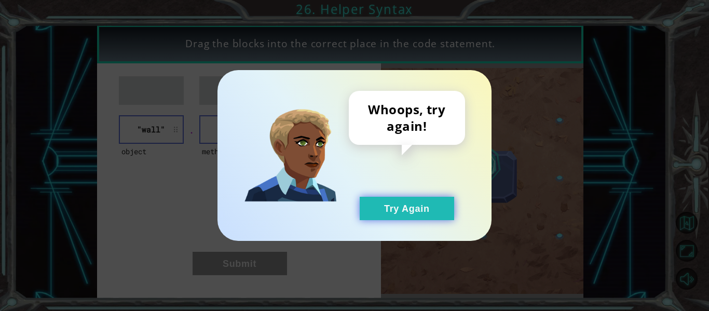
click at [407, 202] on button "Try Again" at bounding box center [406, 208] width 94 height 23
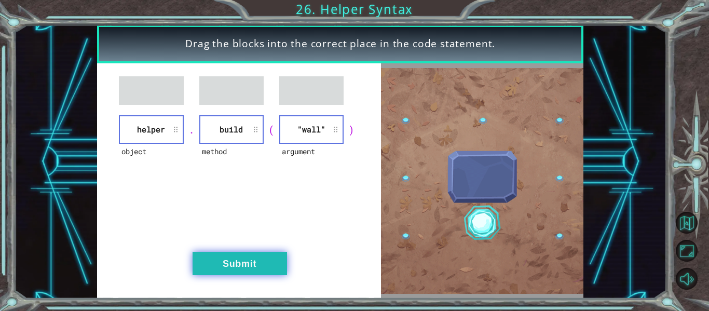
click at [261, 258] on button "Submit" at bounding box center [239, 263] width 94 height 23
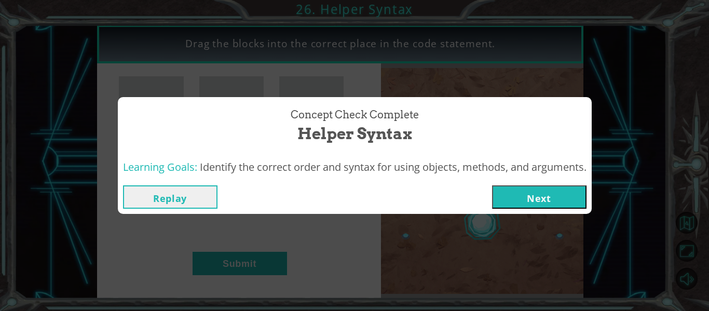
click at [511, 191] on button "Next" at bounding box center [539, 196] width 94 height 23
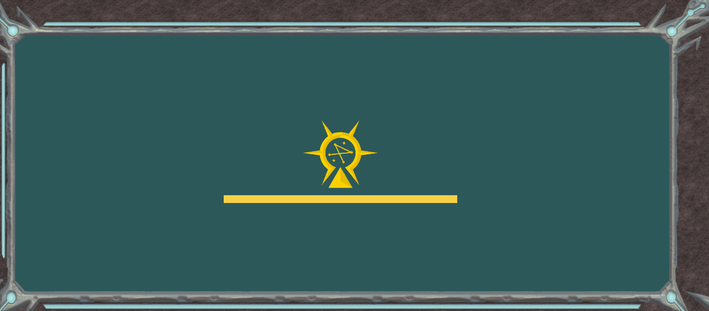
click at [511, 191] on div "Goals Error loading from server. Try refreshing the page. You'll need to join a…" at bounding box center [354, 155] width 709 height 311
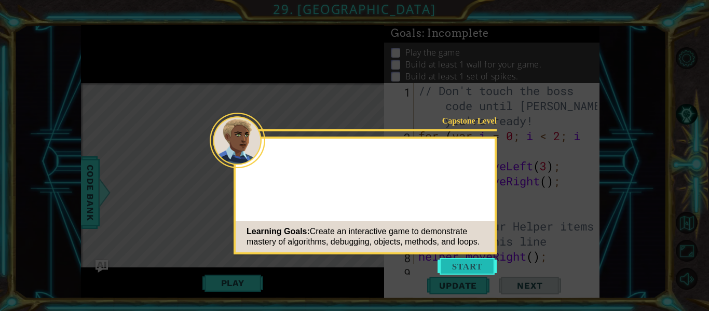
click at [461, 267] on button "Start" at bounding box center [466, 266] width 59 height 17
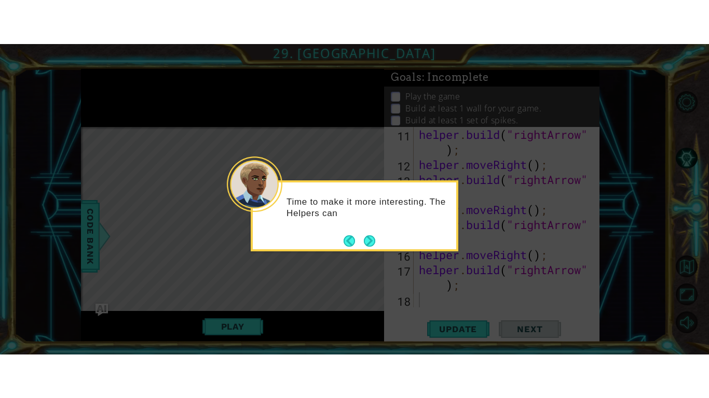
scroll to position [226, 0]
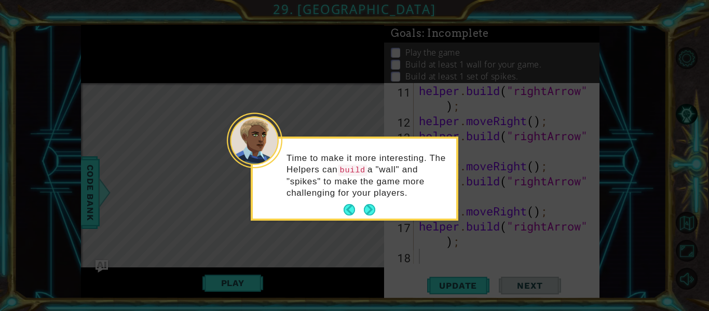
click button "Next" at bounding box center [369, 209] width 11 height 11
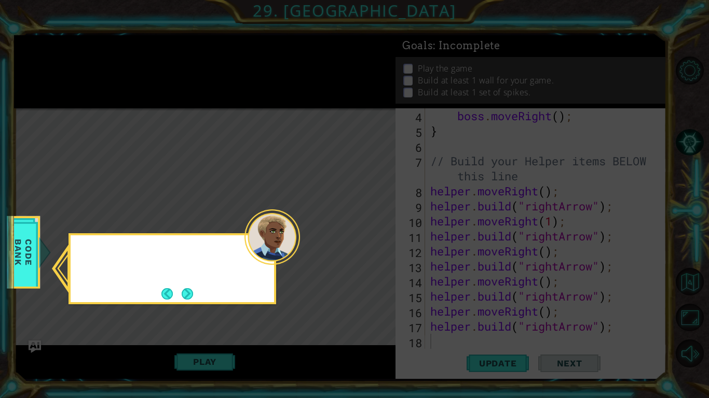
scroll to position [60, 0]
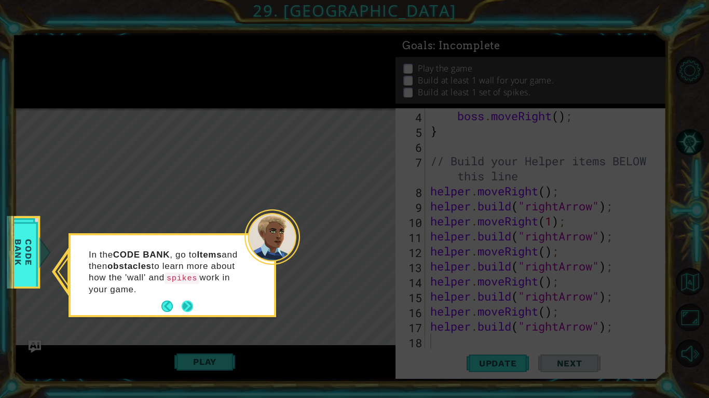
click at [188, 308] on button "Next" at bounding box center [187, 306] width 11 height 11
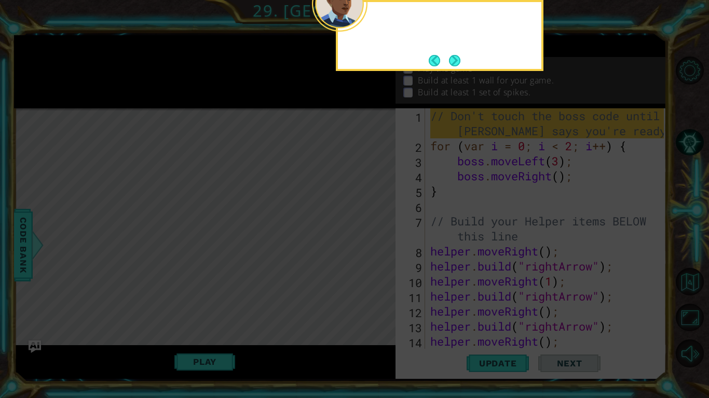
click at [188, 308] on icon at bounding box center [354, 64] width 709 height 668
click at [456, 58] on button "Next" at bounding box center [454, 60] width 11 height 11
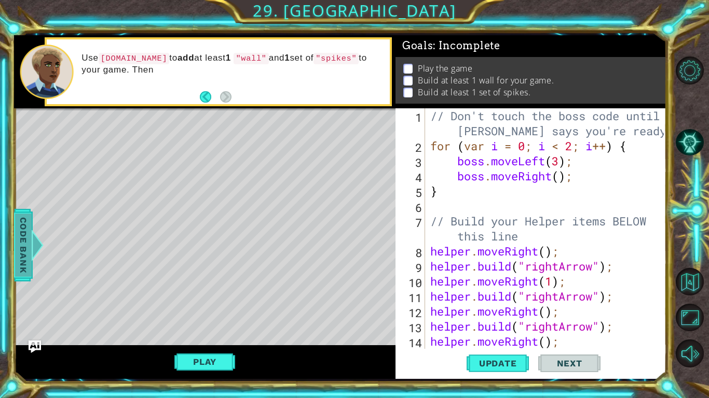
click at [31, 230] on div at bounding box center [37, 245] width 13 height 31
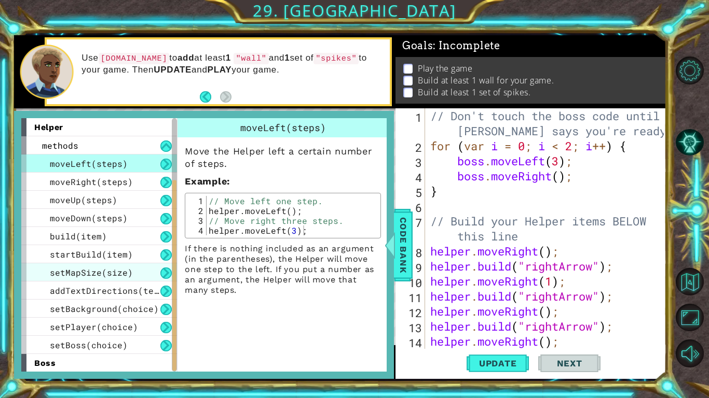
scroll to position [109, 0]
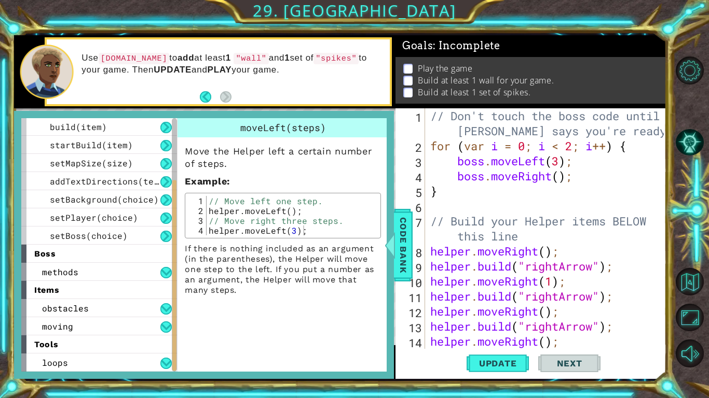
click at [111, 287] on div "items" at bounding box center [99, 290] width 156 height 18
click at [107, 283] on div "items" at bounding box center [99, 290] width 156 height 18
click at [96, 279] on div "methods" at bounding box center [99, 272] width 156 height 18
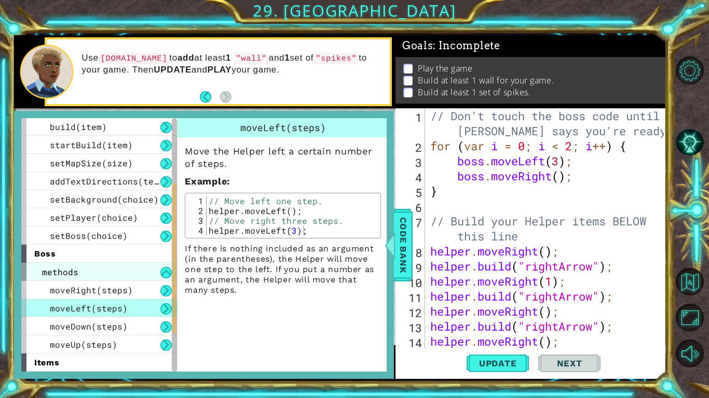
click at [93, 275] on div "methods" at bounding box center [99, 272] width 156 height 18
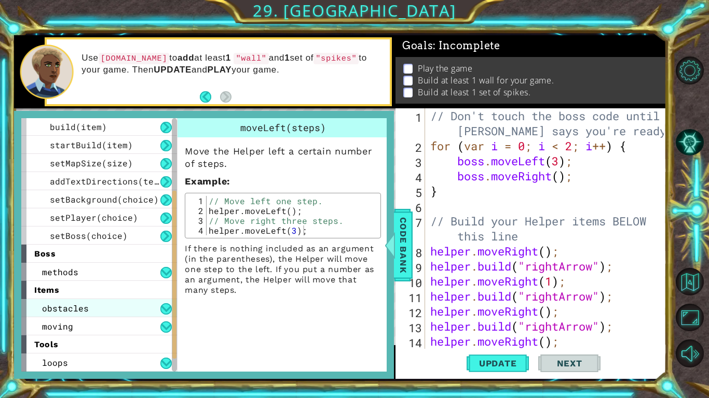
click at [95, 310] on div "obstacles" at bounding box center [99, 308] width 156 height 18
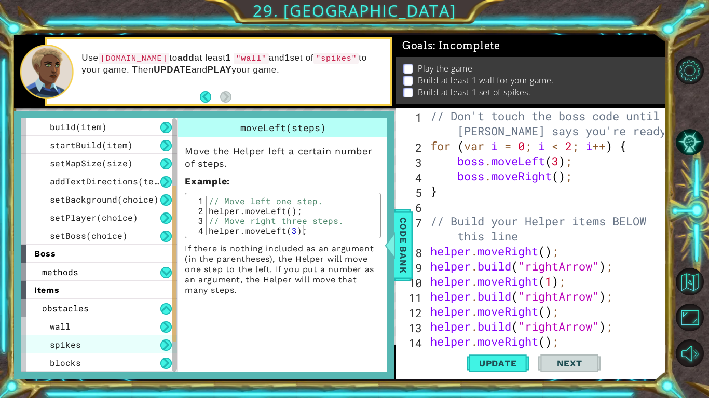
click at [118, 310] on div "spikes" at bounding box center [99, 345] width 156 height 18
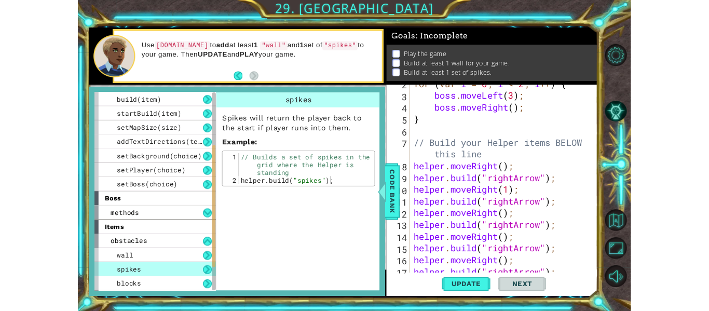
scroll to position [60, 0]
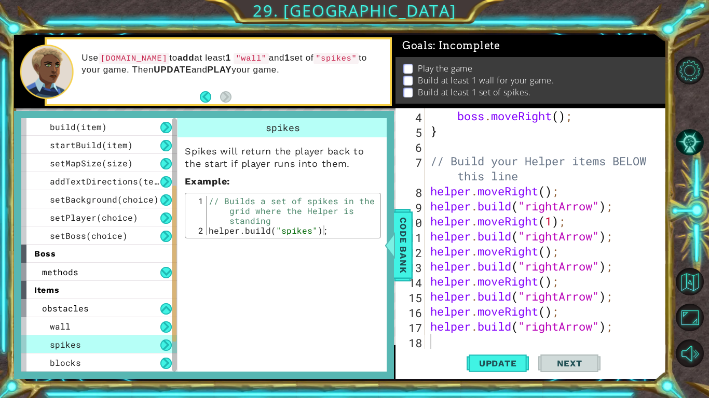
click at [466, 310] on div "boss . moveRight ( ) ; } // Build your Helper items BELOW this line helper . mo…" at bounding box center [548, 243] width 241 height 271
click at [524, 310] on span "Update" at bounding box center [497, 363] width 59 height 10
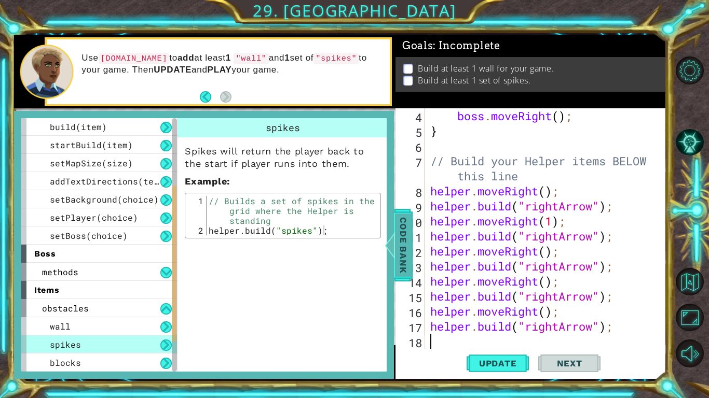
click at [403, 231] on span "Code Bank" at bounding box center [403, 244] width 17 height 63
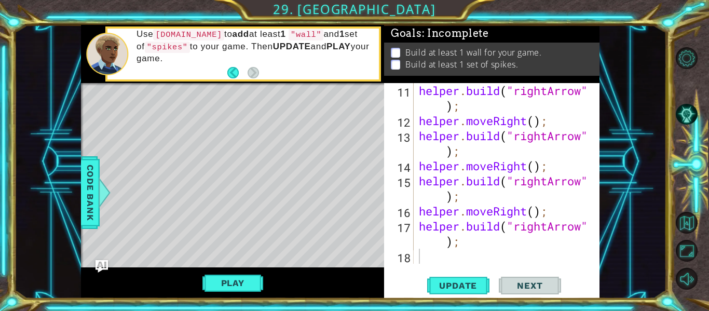
scroll to position [165, 0]
click at [460, 258] on div "helper . build ( "rightArrow" ) ; helper . moveRight ( ) ; helper . build ( "ri…" at bounding box center [510, 196] width 186 height 226
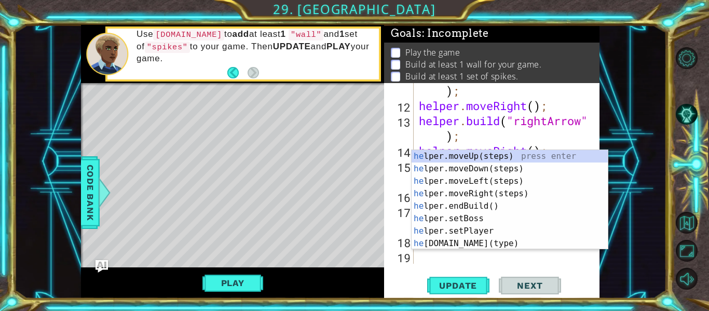
scroll to position [241, 0]
click at [510, 243] on div "he lper.moveUp(steps) press enter he lper.moveDown(steps) press enter he lper.m…" at bounding box center [509, 212] width 196 height 124
type textarea "[DOMAIN_NAME]("wall");"
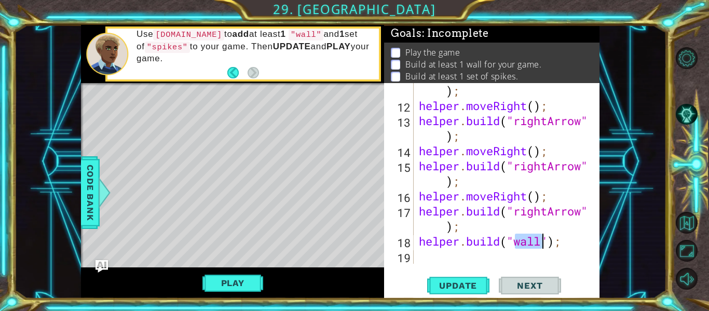
click at [525, 255] on div "helper . build ( "rightArrow" ) ; helper . moveRight ( ) ; helper . build ( "ri…" at bounding box center [510, 181] width 186 height 226
click at [420, 241] on div "helper . build ( "rightArrow" ) ; helper . moveRight ( ) ; helper . build ( "ri…" at bounding box center [510, 181] width 186 height 226
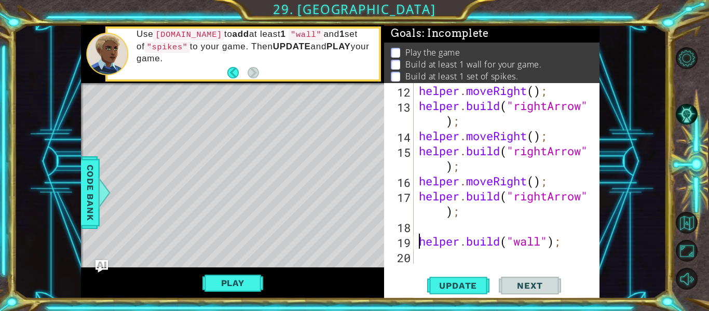
scroll to position [256, 0]
type textarea "[DOMAIN_NAME]("wall");"
click at [415, 221] on div "[DOMAIN_NAME]("wall"); 12 13 14 15 16 17 18 19 20 helper . moveRight ( ) ; help…" at bounding box center [490, 173] width 213 height 181
click at [423, 227] on div "helper . moveRight ( ) ; helper . build ( "rightArrow" ) ; helper . moveRight (…" at bounding box center [510, 188] width 186 height 211
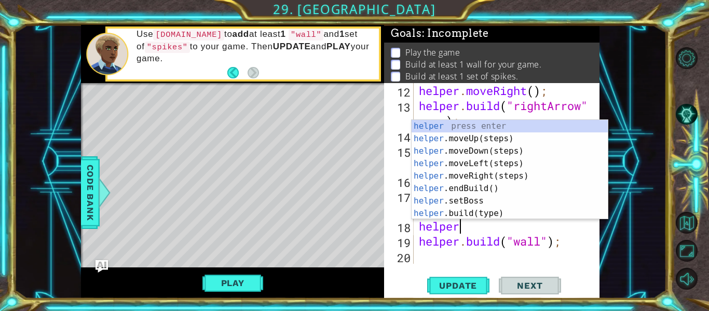
scroll to position [0, 2]
click at [487, 217] on div "helper press enter helper .moveUp(steps) press enter helper .moveDown(steps) pr…" at bounding box center [509, 182] width 196 height 124
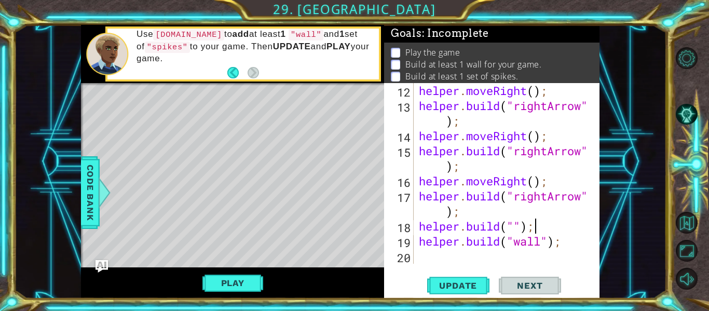
click at [554, 227] on div "helper . moveRight ( ) ; helper . build ( "rightArrow" ) ; helper . moveRight (…" at bounding box center [510, 188] width 186 height 211
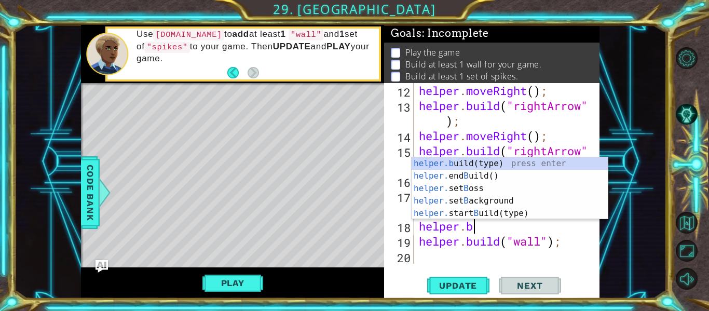
type textarea "helper."
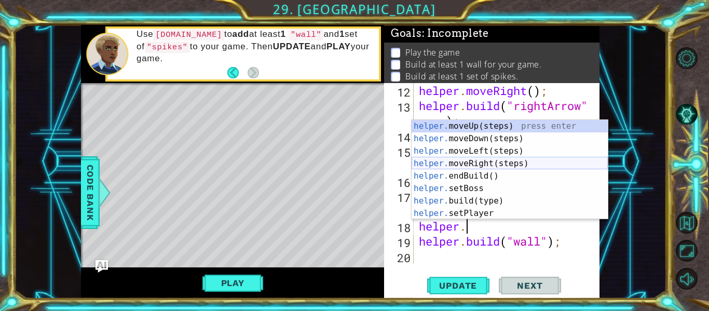
click at [490, 163] on div "helper. moveUp(steps) press enter helper. moveDown(steps) press enter helper. m…" at bounding box center [509, 182] width 196 height 124
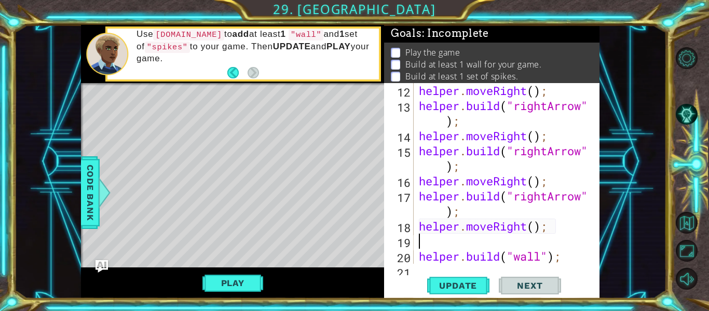
click at [479, 262] on div "helper . moveRight ( ) ; helper . build ( "rightArrow" ) ; helper . moveRight (…" at bounding box center [510, 188] width 186 height 211
type textarea "[DOMAIN_NAME]("wall");"
click at [439, 242] on div "helper . moveRight ( ) ; helper . build ( "rightArrow" ) ; helper . moveRight (…" at bounding box center [510, 188] width 186 height 211
type textarea "helper.moveRight();"
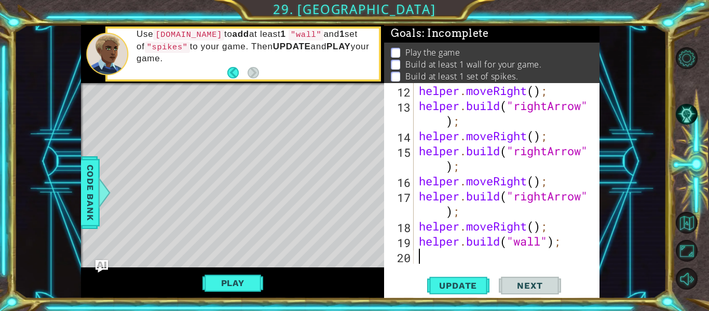
click at [435, 254] on div "helper . moveRight ( ) ; helper . build ( "rightArrow" ) ; helper . moveRight (…" at bounding box center [510, 188] width 186 height 211
click at [454, 283] on span "Update" at bounding box center [457, 285] width 59 height 10
click at [461, 253] on div "helper . moveRight ( ) ; helper . build ( "rightArrow" ) ; helper . moveRight (…" at bounding box center [510, 188] width 186 height 211
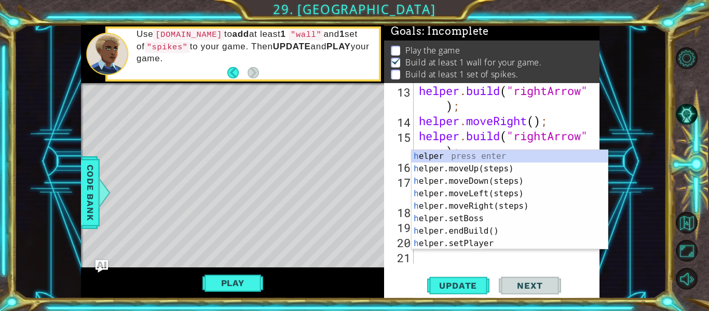
scroll to position [271, 0]
type textarea "he"
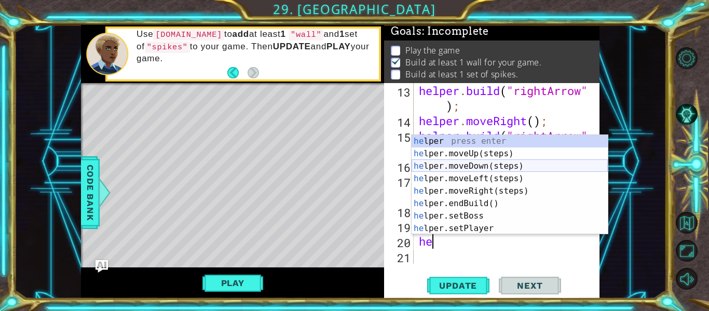
click at [499, 164] on div "he lper press enter he lper.moveUp(steps) press enter he lper.moveDown(steps) p…" at bounding box center [509, 197] width 196 height 124
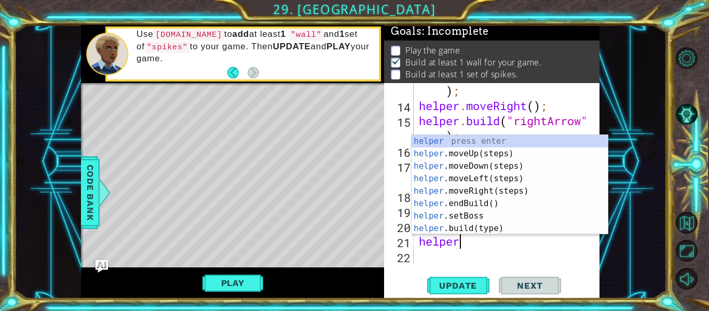
scroll to position [0, 2]
click at [469, 226] on div "helper press enter helper .moveUp(steps) press enter helper .moveDown(steps) pr…" at bounding box center [509, 197] width 196 height 124
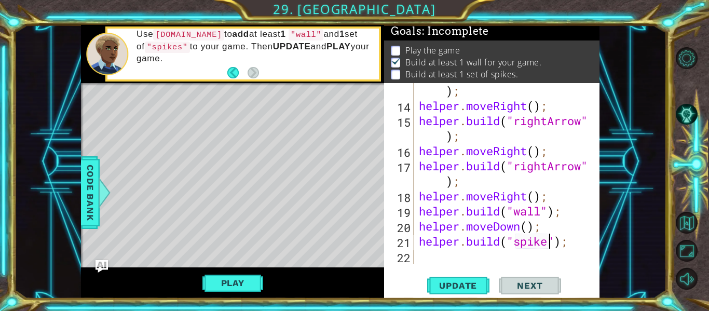
scroll to position [0, 7]
type textarea "[DOMAIN_NAME]("spikes");"
click at [455, 282] on span "Update" at bounding box center [457, 285] width 59 height 10
click at [237, 279] on button "Play" at bounding box center [232, 283] width 61 height 20
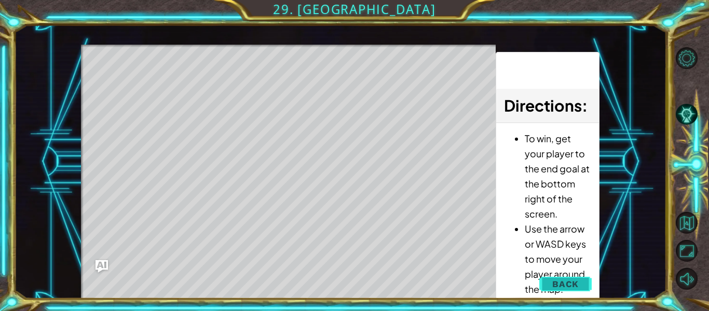
click at [554, 279] on span "Back" at bounding box center [565, 284] width 26 height 10
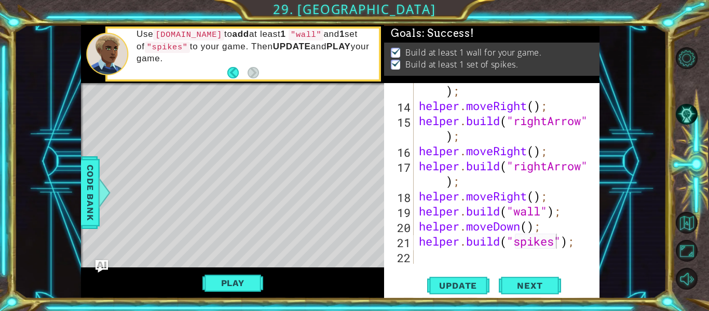
scroll to position [0, 0]
click at [508, 287] on span "Next" at bounding box center [529, 286] width 46 height 10
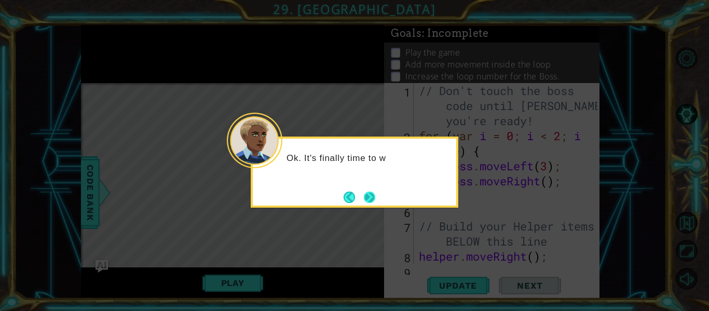
click at [372, 191] on button "Next" at bounding box center [369, 196] width 11 height 11
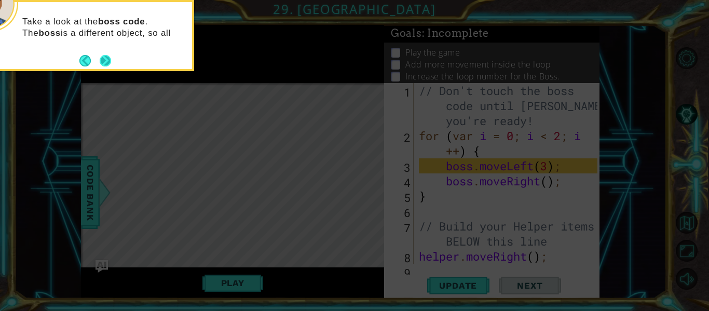
click at [100, 60] on button "Next" at bounding box center [105, 60] width 11 height 11
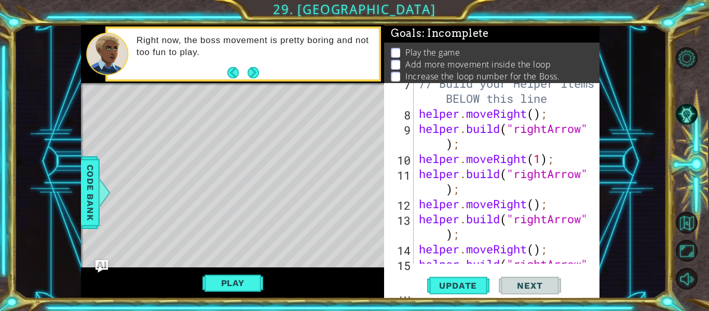
scroll to position [286, 0]
